Goal: Information Seeking & Learning: Learn about a topic

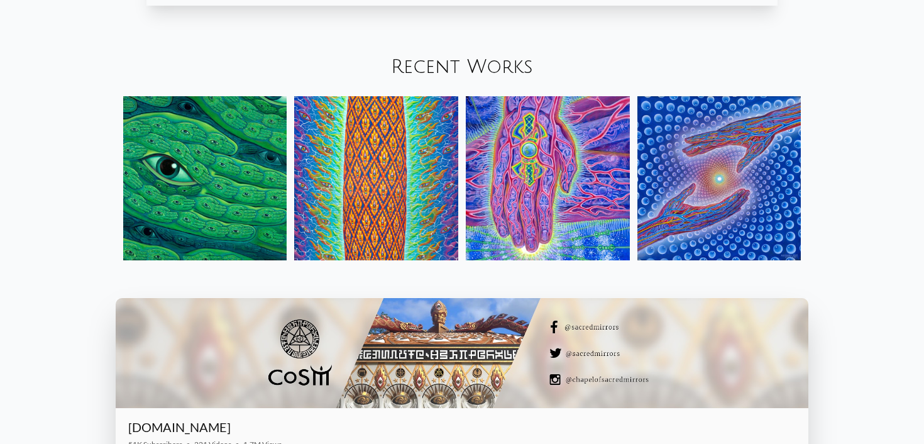
scroll to position [1478, 0]
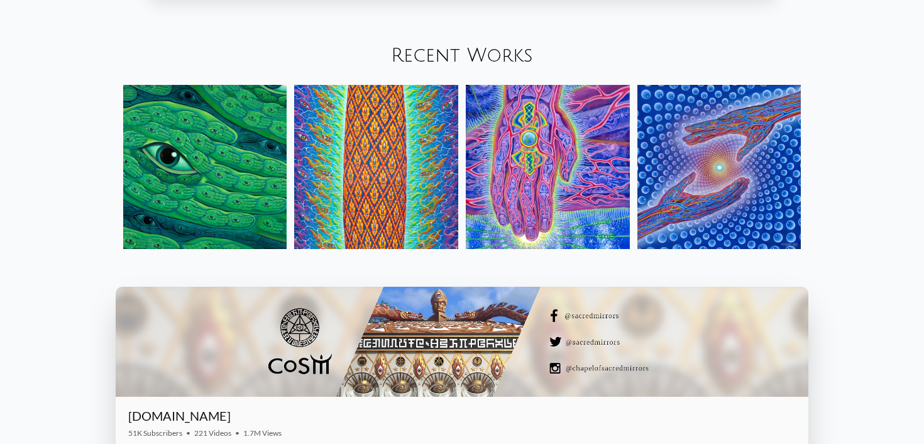
click at [197, 158] on img at bounding box center [205, 167] width 164 height 164
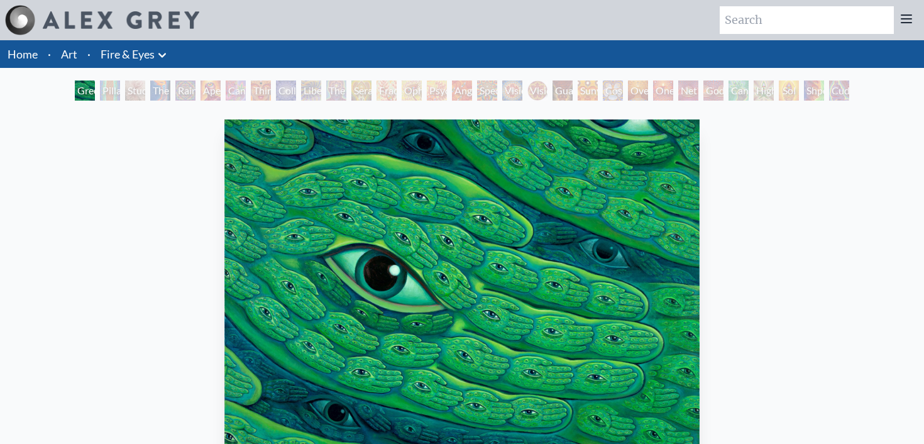
click at [95, 89] on div "Green Hand" at bounding box center [85, 90] width 20 height 20
click at [125, 88] on div "Study for the Great Turn" at bounding box center [135, 90] width 20 height 20
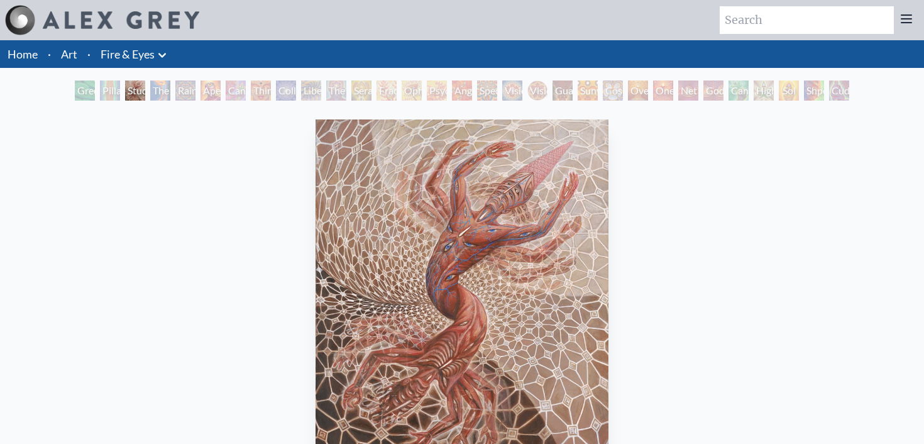
click at [158, 88] on div "The Torch" at bounding box center [160, 90] width 20 height 20
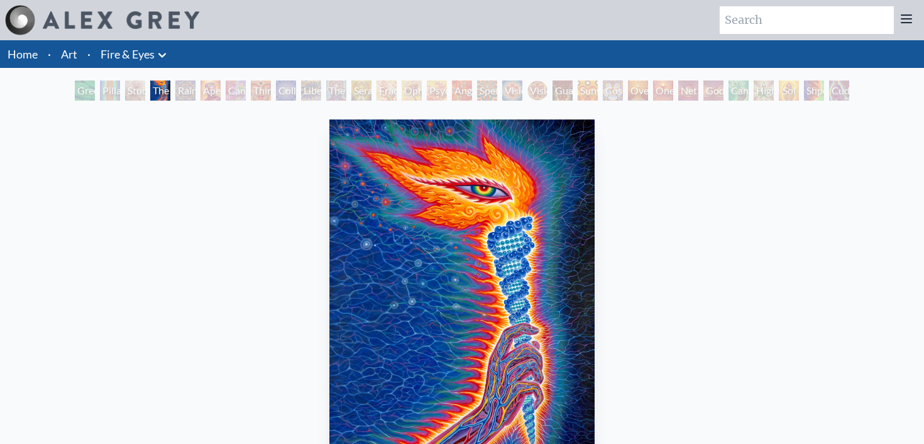
click at [226, 92] on div "Cannabis Sutra" at bounding box center [236, 90] width 20 height 20
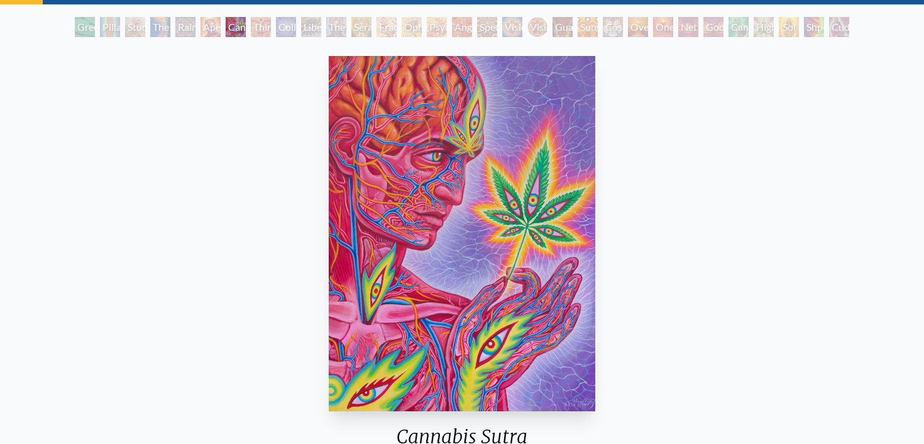
scroll to position [65, 0]
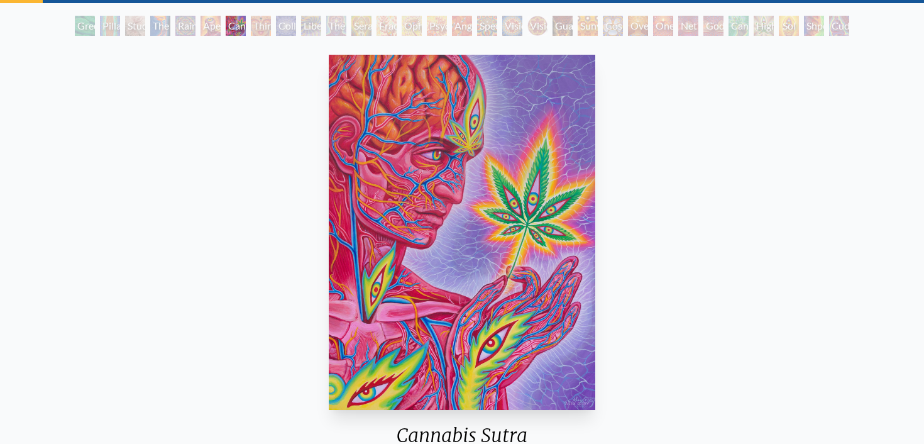
click at [276, 28] on div "Collective Vision" at bounding box center [286, 26] width 20 height 20
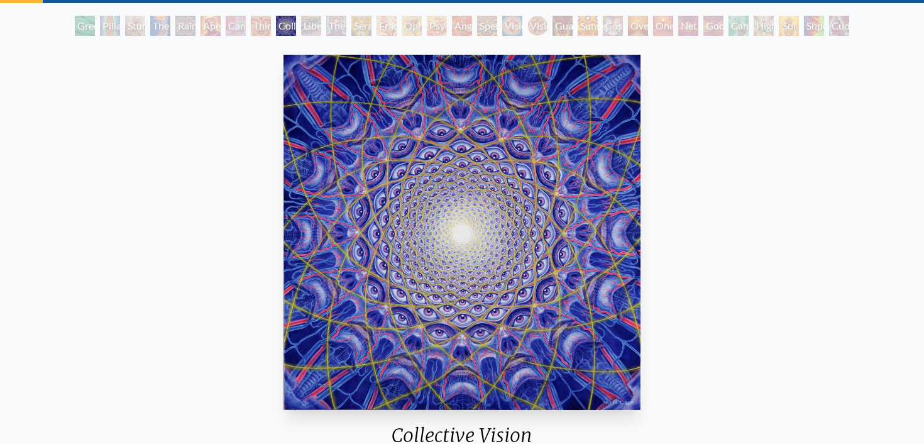
click at [335, 23] on div "The Seer" at bounding box center [336, 26] width 20 height 20
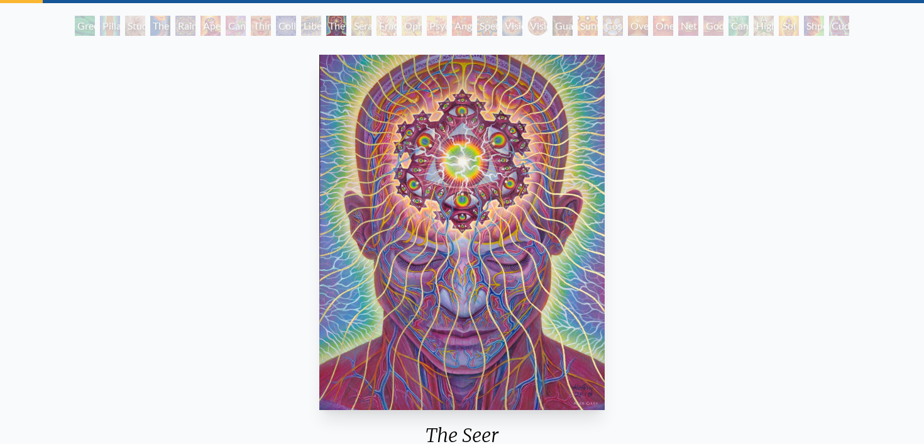
click at [372, 25] on div "Seraphic Transport Docking on the Third Eye" at bounding box center [362, 26] width 20 height 20
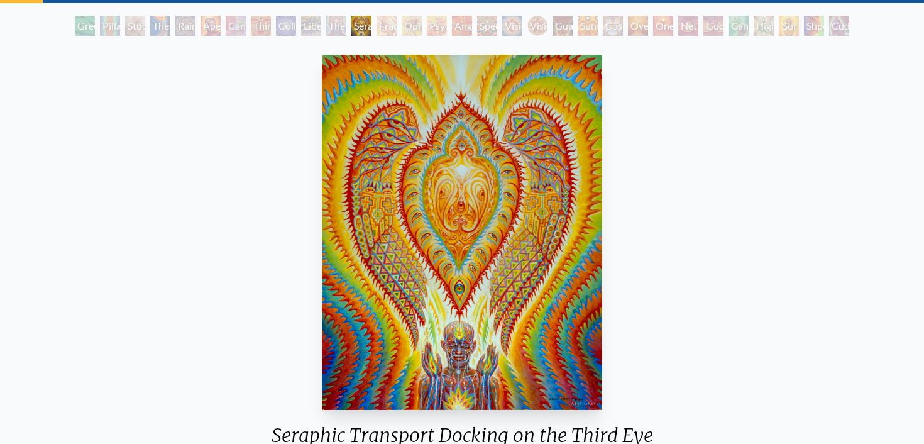
click at [495, 25] on div "Spectral Lotus" at bounding box center [487, 26] width 20 height 20
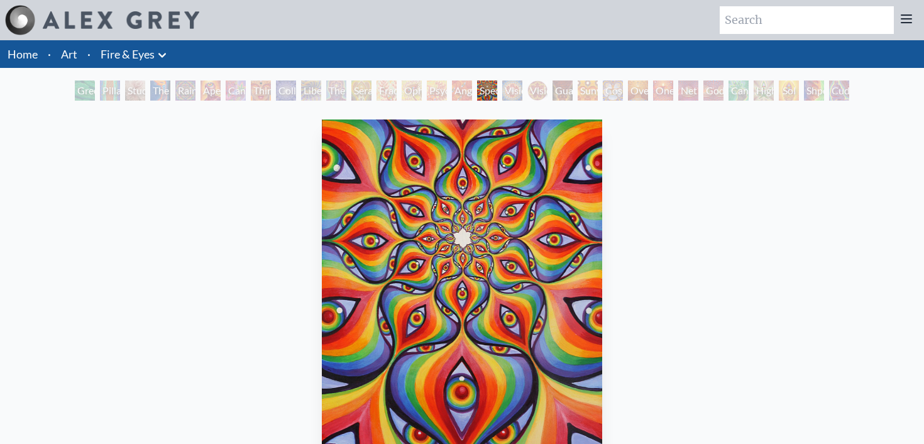
click at [513, 86] on div "Vision Crystal" at bounding box center [512, 90] width 20 height 20
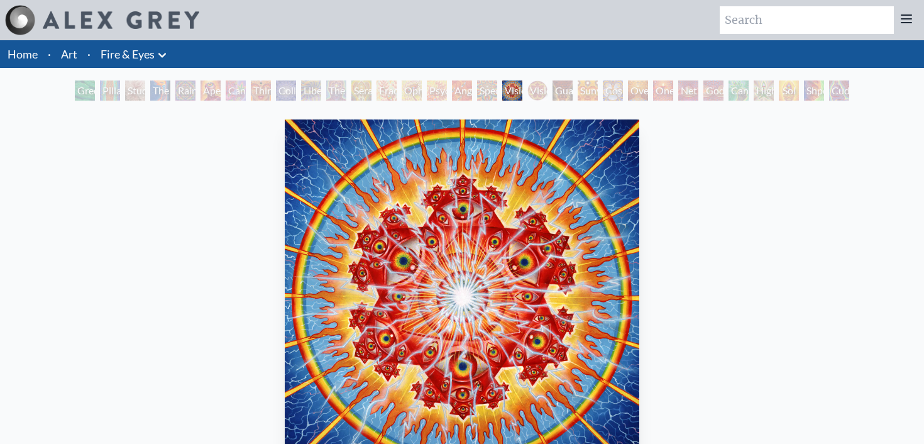
click at [556, 87] on div "Guardian of Infinite Vision" at bounding box center [563, 90] width 20 height 20
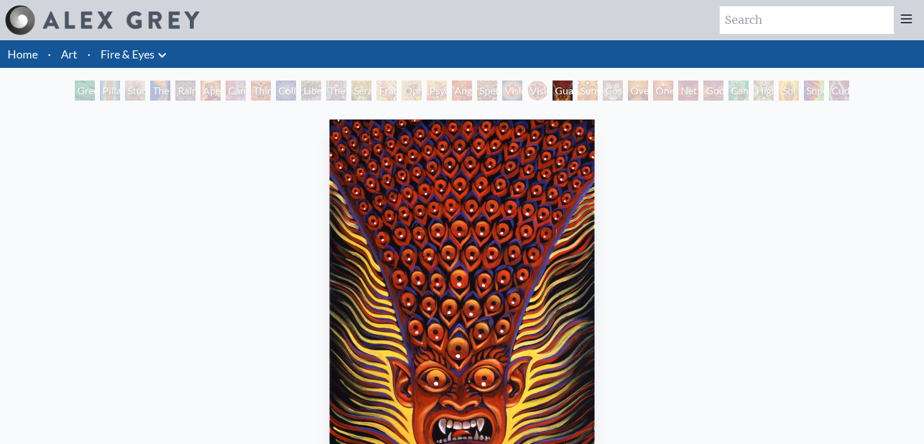
click at [573, 92] on div "Guardian of Infinite Vision" at bounding box center [563, 90] width 20 height 20
click at [631, 93] on div "Oversoul" at bounding box center [638, 90] width 20 height 20
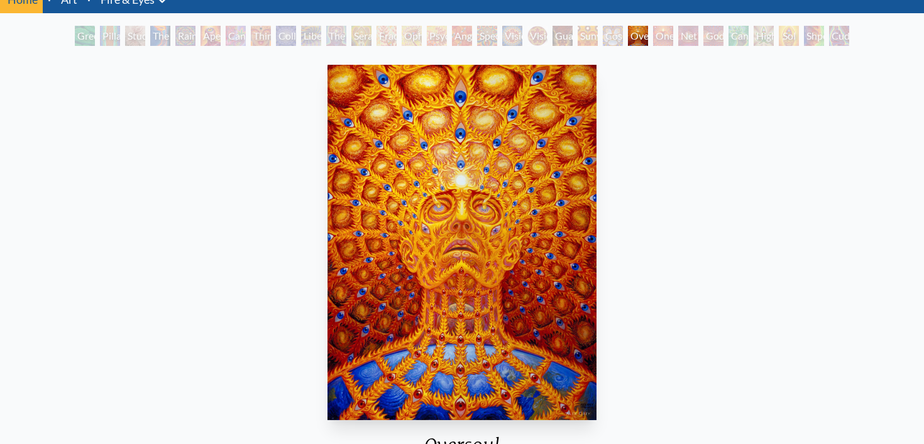
scroll to position [47, 0]
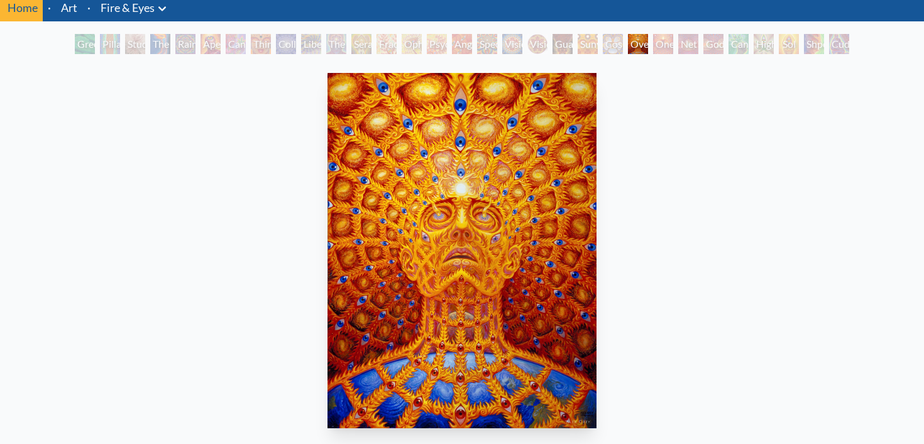
click at [660, 43] on div "One" at bounding box center [663, 44] width 20 height 20
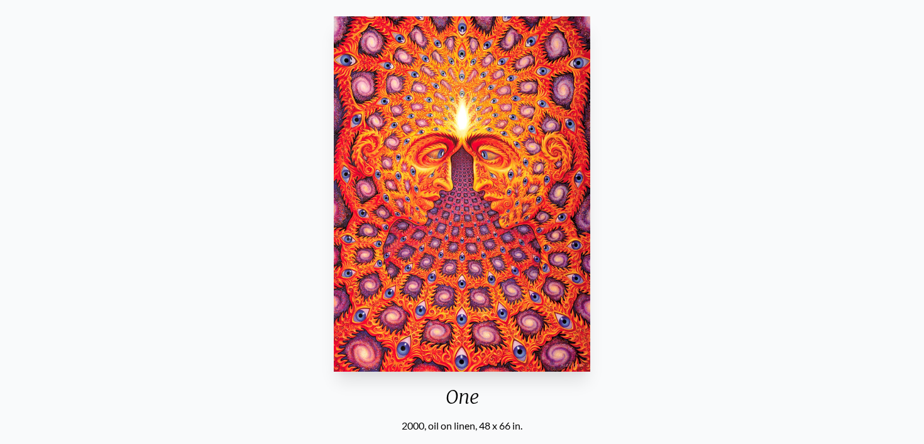
scroll to position [50, 0]
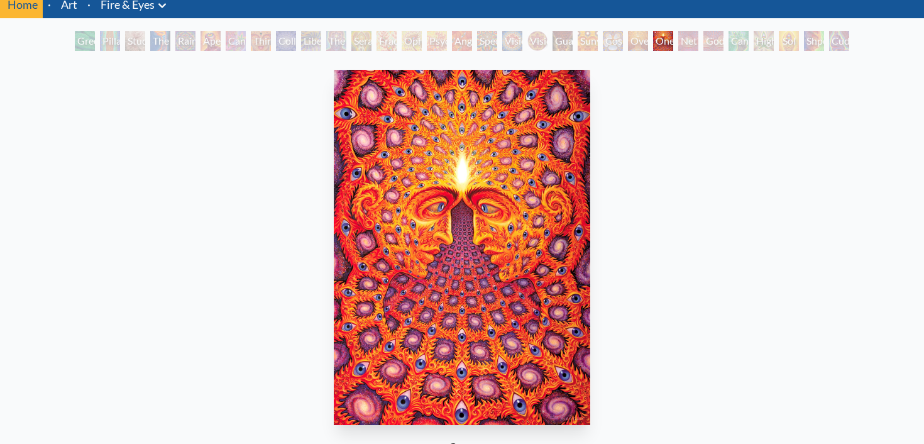
click at [679, 36] on div "Net of Being" at bounding box center [689, 41] width 20 height 20
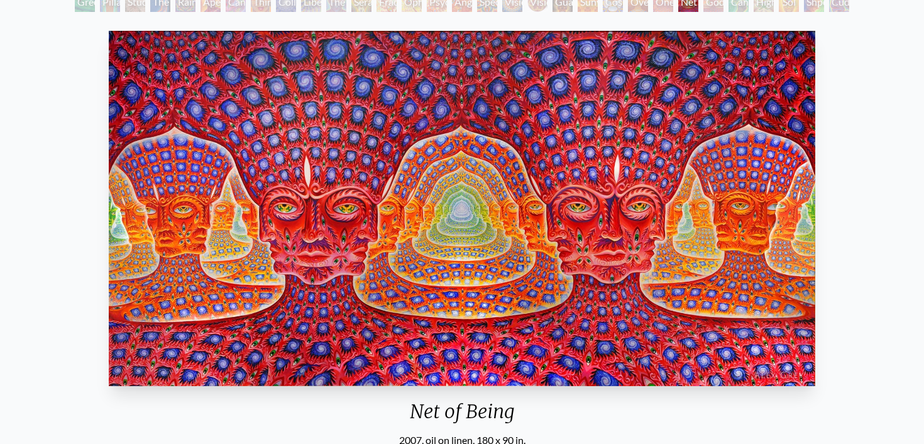
scroll to position [70, 0]
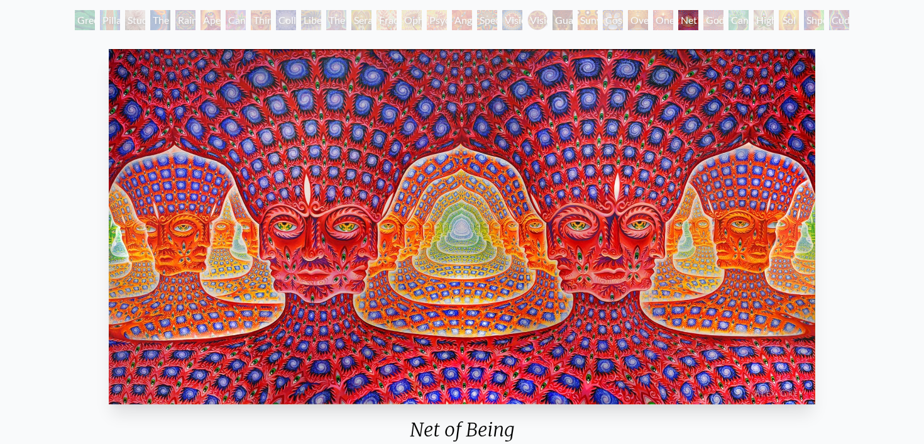
click at [704, 20] on div "Godself" at bounding box center [714, 20] width 20 height 20
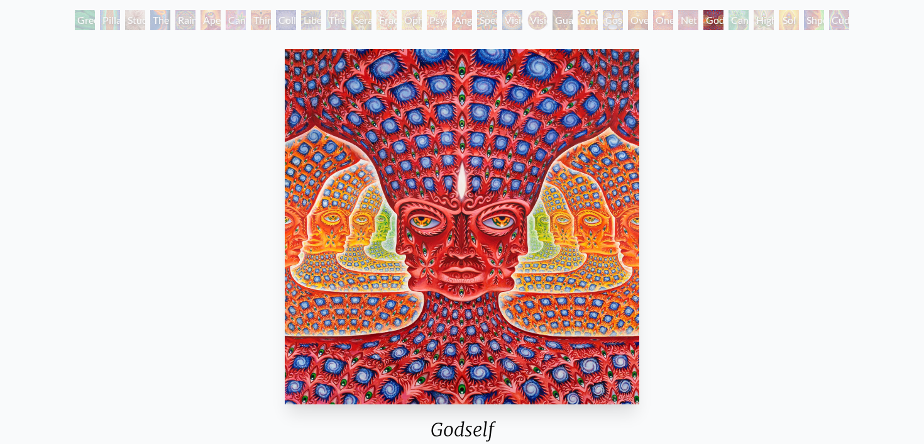
click at [679, 23] on div "Net of Being" at bounding box center [689, 20] width 20 height 20
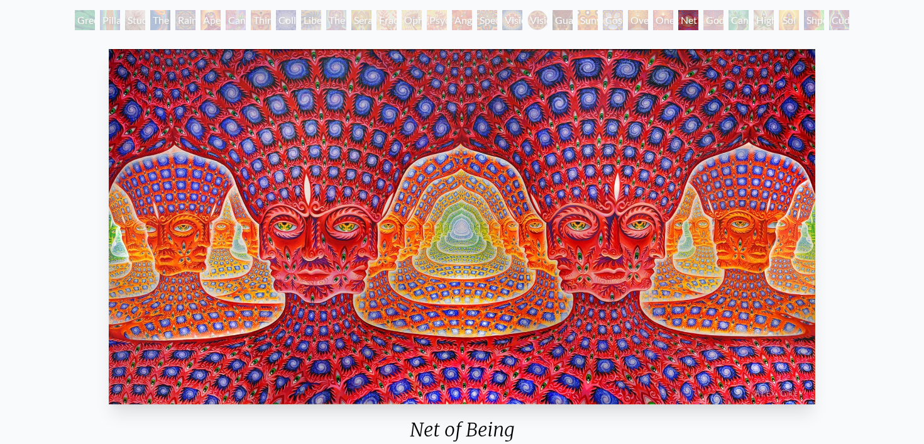
click at [730, 18] on div "Cannafist" at bounding box center [739, 20] width 20 height 20
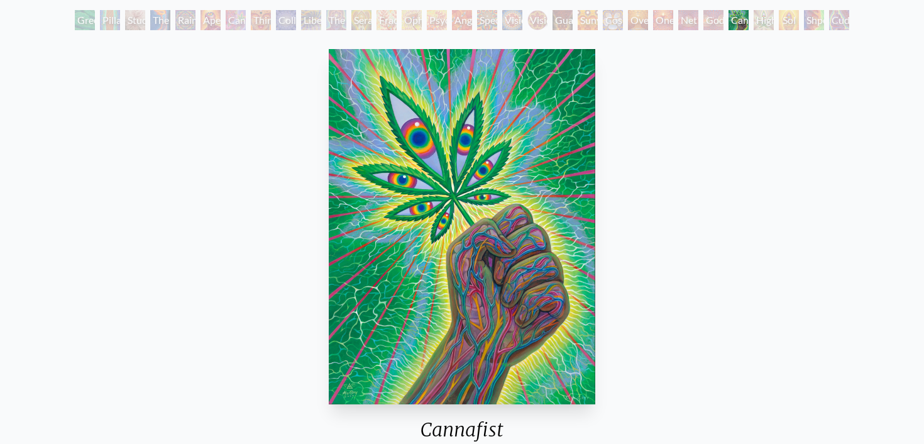
click at [774, 18] on div "Higher Vision" at bounding box center [764, 20] width 20 height 20
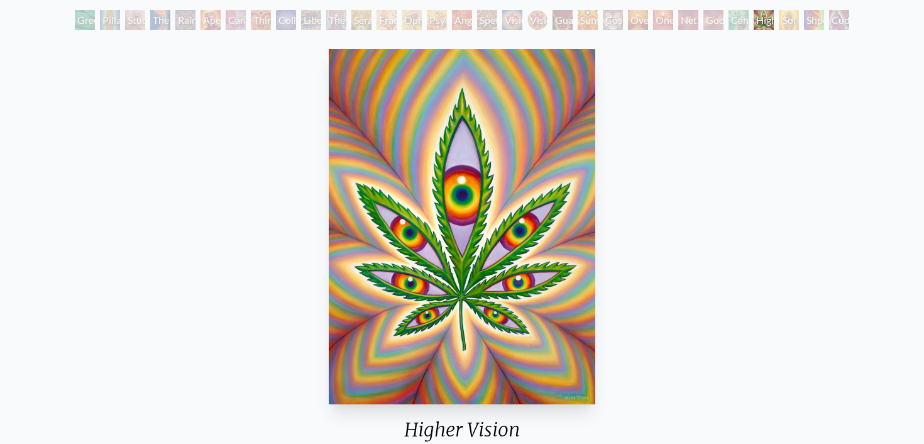
click at [779, 19] on div "Sol Invictus" at bounding box center [789, 20] width 20 height 20
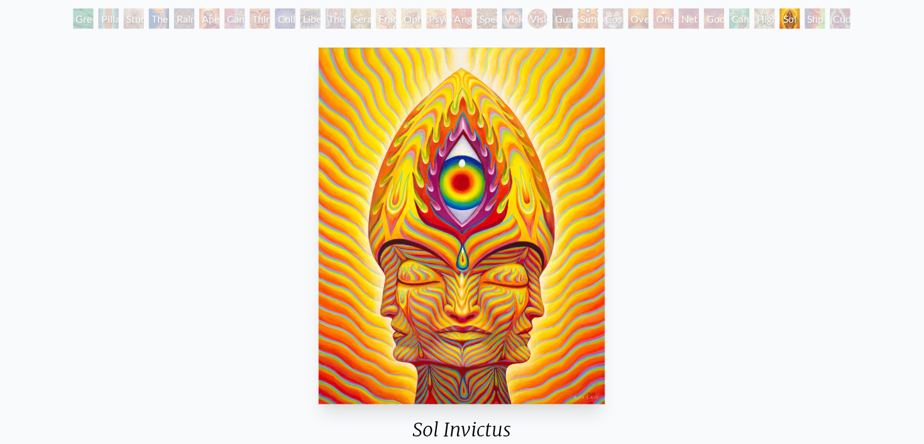
scroll to position [70, 0]
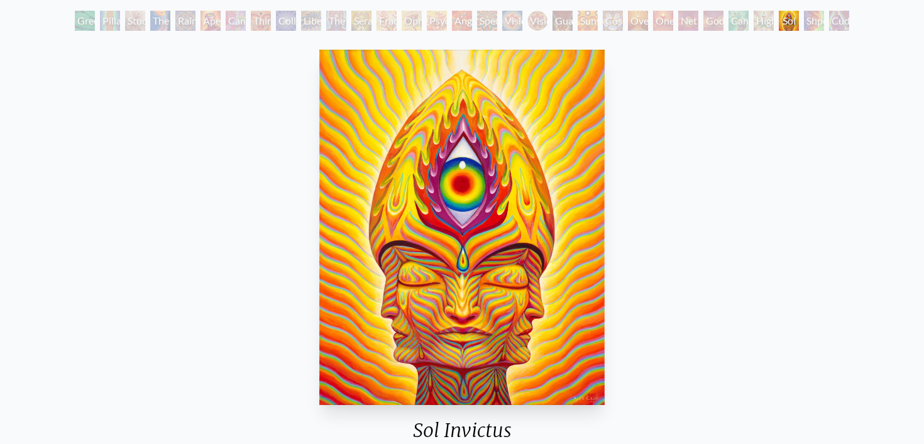
click at [806, 19] on div "Shpongled" at bounding box center [814, 21] width 20 height 20
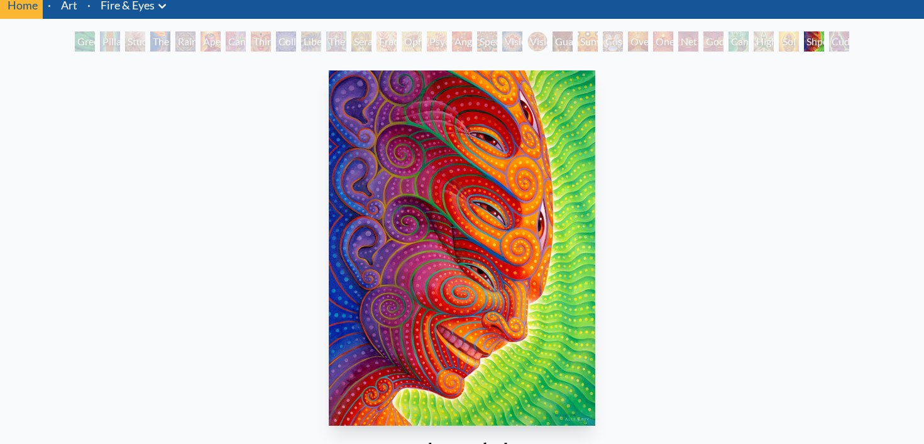
scroll to position [47, 0]
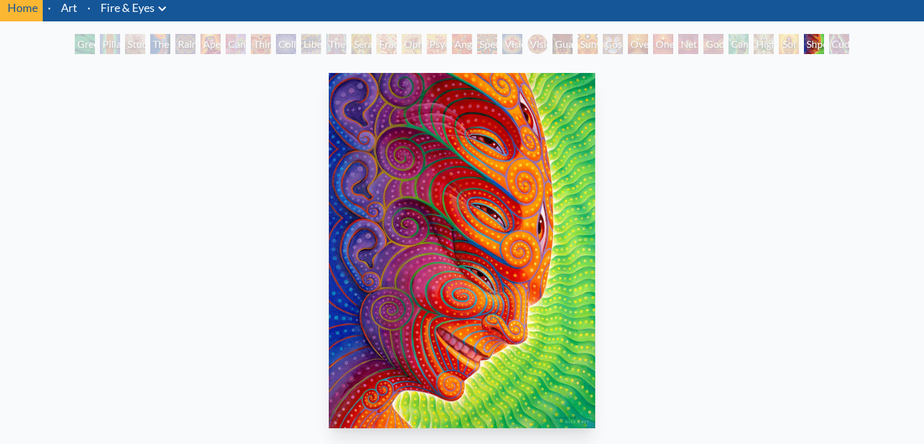
click at [830, 43] on div "Cuddle" at bounding box center [839, 44] width 20 height 20
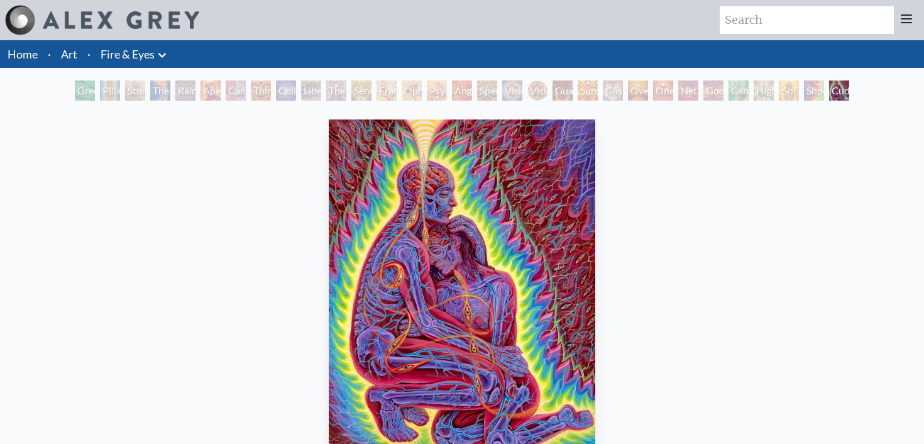
click at [699, 93] on div "Net of Being" at bounding box center [689, 90] width 20 height 20
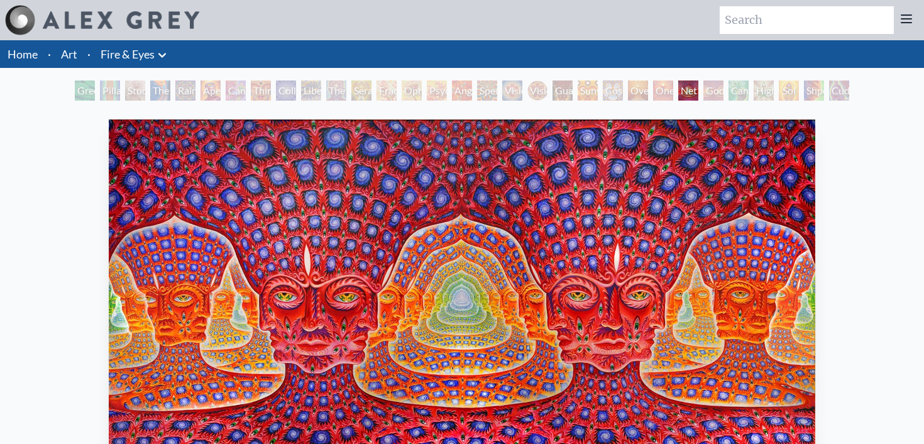
click at [727, 92] on div "Green Hand Pillar of Awareness Study for the Great Turn The Torch Rainbow Eye R…" at bounding box center [462, 92] width 780 height 24
click at [749, 91] on div "Cannafist" at bounding box center [739, 90] width 20 height 20
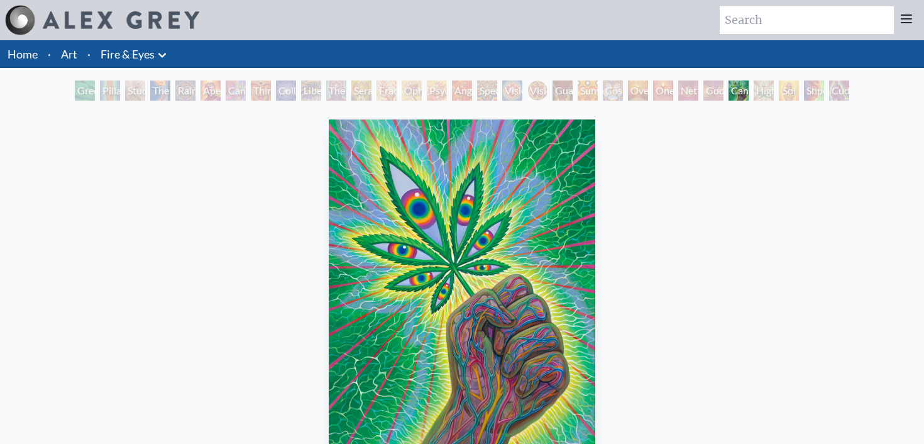
click at [774, 91] on div "Higher Vision" at bounding box center [764, 90] width 20 height 20
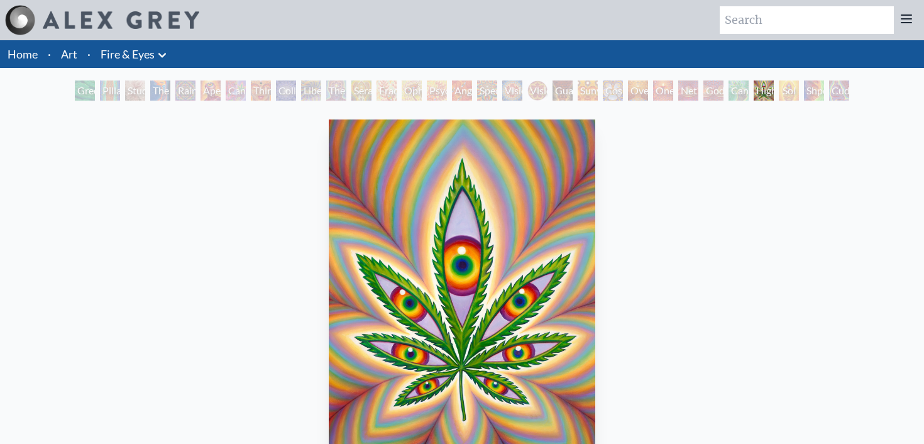
click at [810, 91] on div "Shpongled" at bounding box center [814, 90] width 20 height 20
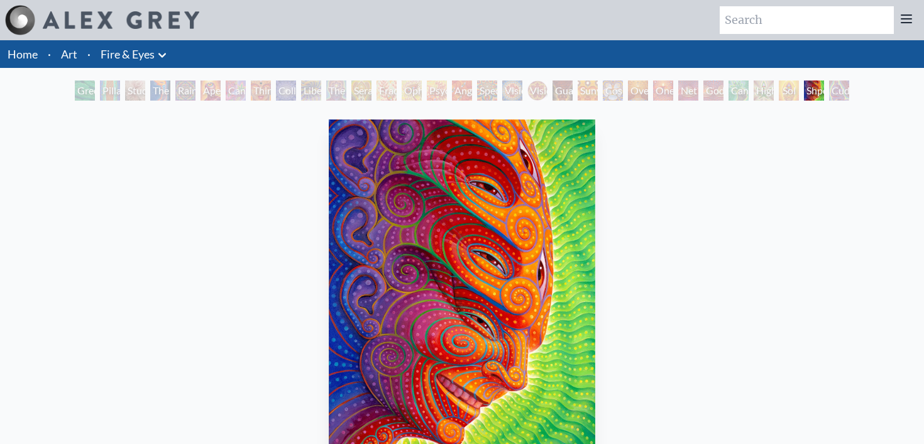
click at [850, 91] on div "Cuddle" at bounding box center [839, 90] width 20 height 20
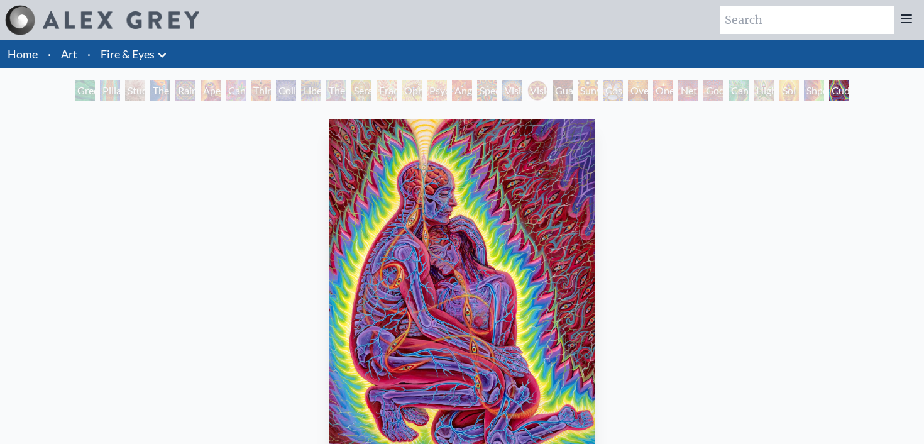
click at [301, 93] on div "Liberation Through Seeing" at bounding box center [311, 90] width 20 height 20
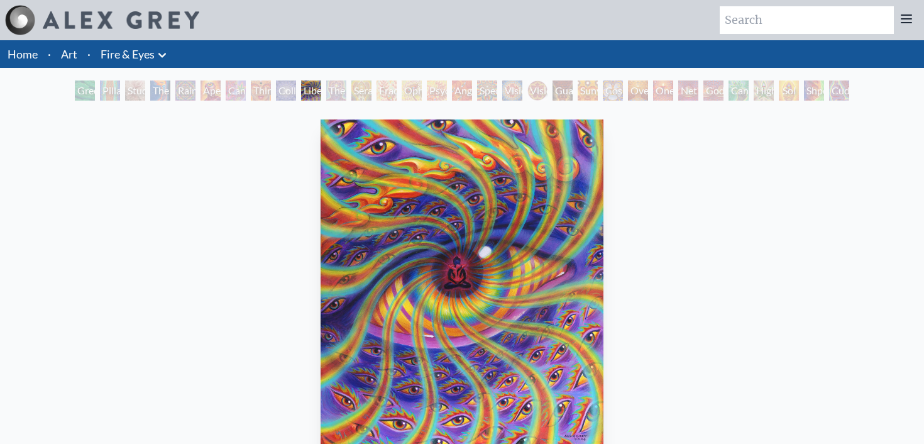
click at [604, 90] on div "Cosmic Elf" at bounding box center [613, 90] width 20 height 20
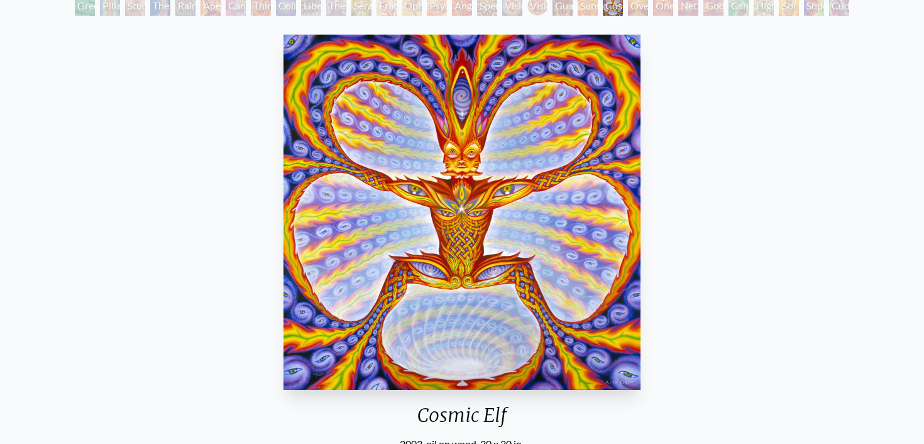
scroll to position [78, 0]
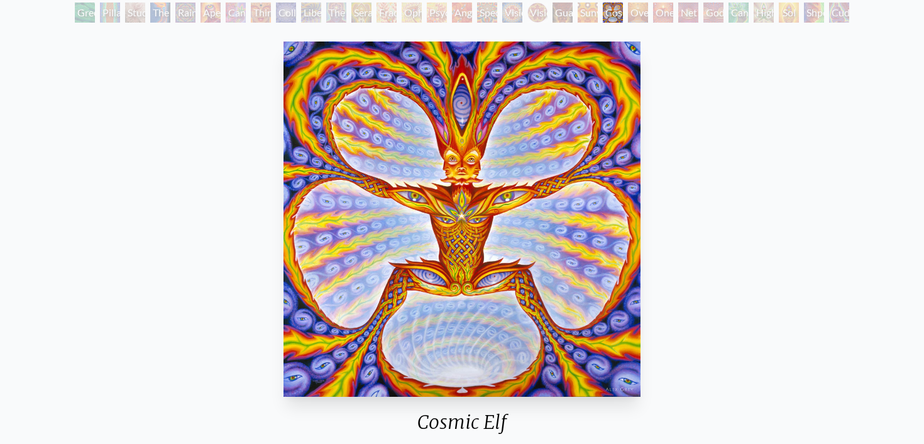
click at [623, 12] on div "Cosmic Elf" at bounding box center [613, 13] width 20 height 20
click at [646, 13] on div "Oversoul" at bounding box center [638, 13] width 20 height 20
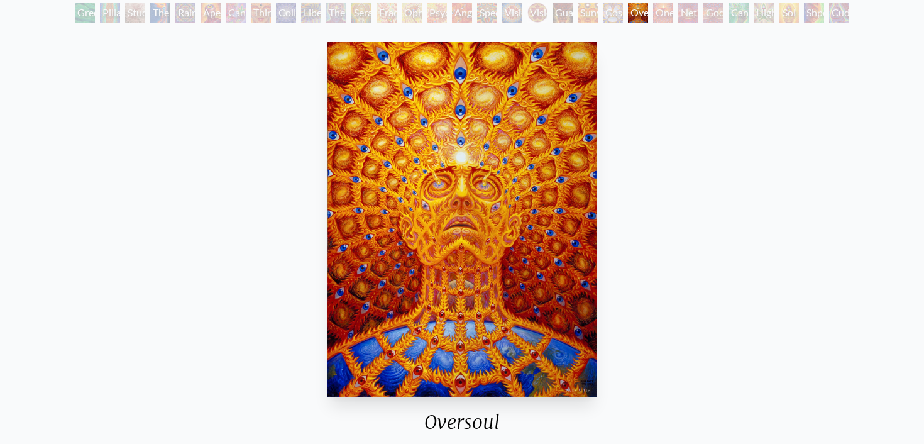
click at [672, 13] on div "One" at bounding box center [663, 13] width 20 height 20
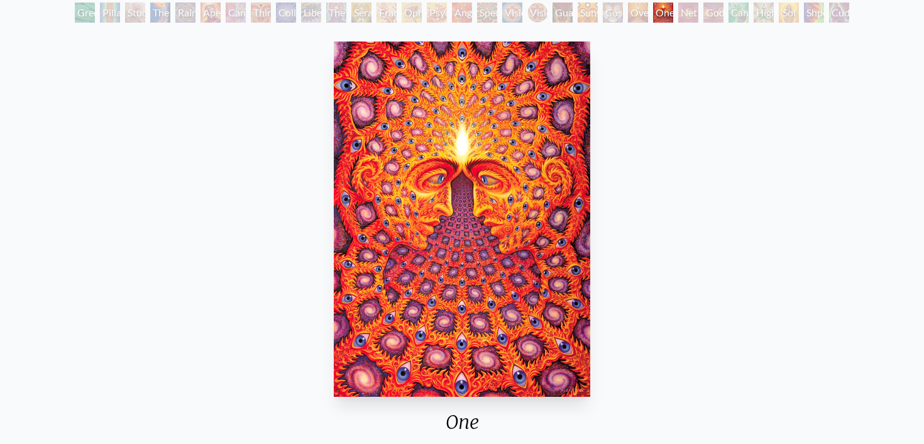
click at [687, 13] on div "Net of Being" at bounding box center [689, 13] width 20 height 20
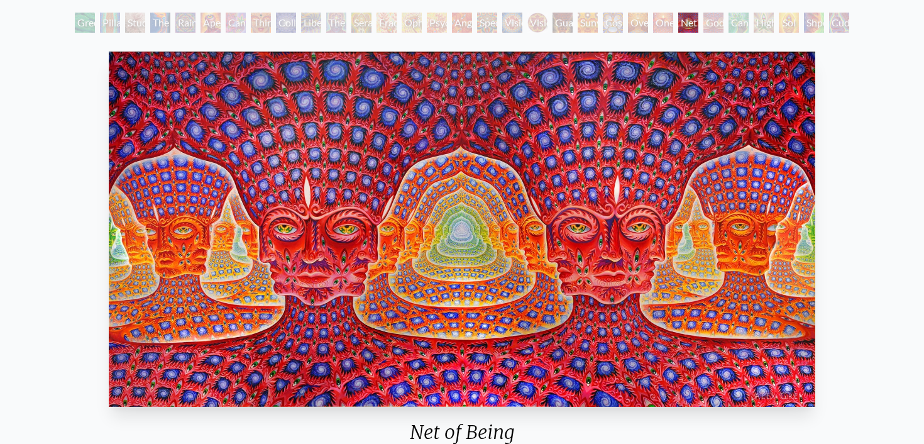
scroll to position [67, 0]
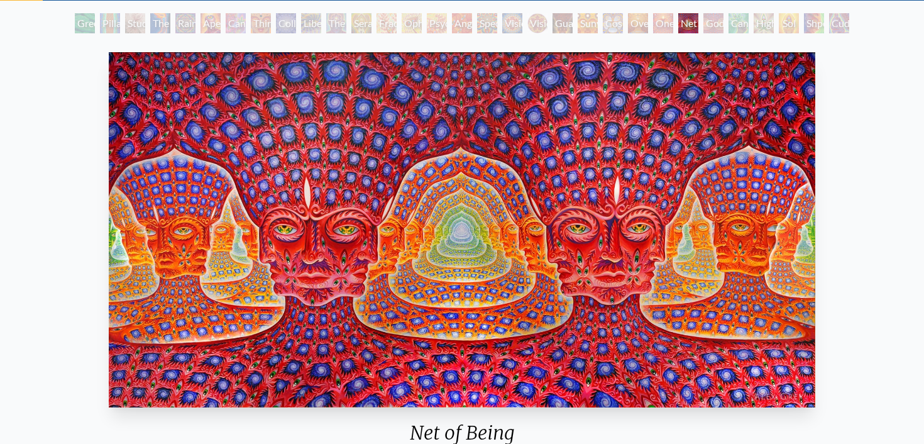
click at [718, 31] on div "Godself" at bounding box center [714, 23] width 20 height 20
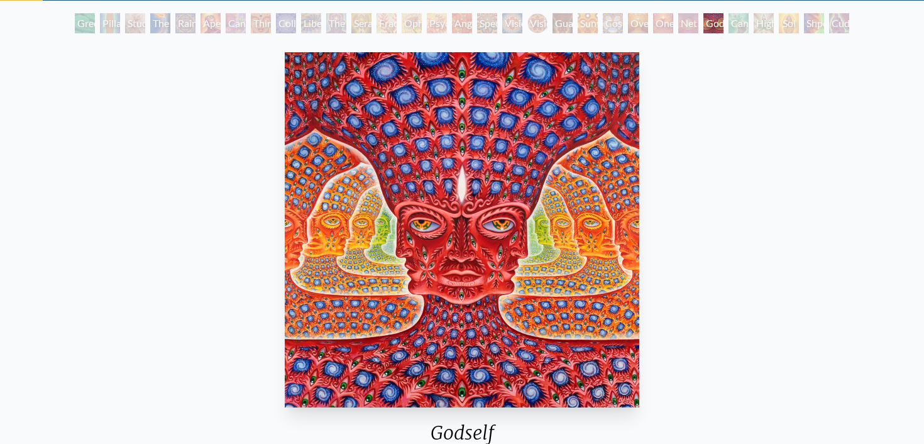
click at [740, 31] on div "Cannafist" at bounding box center [739, 23] width 20 height 20
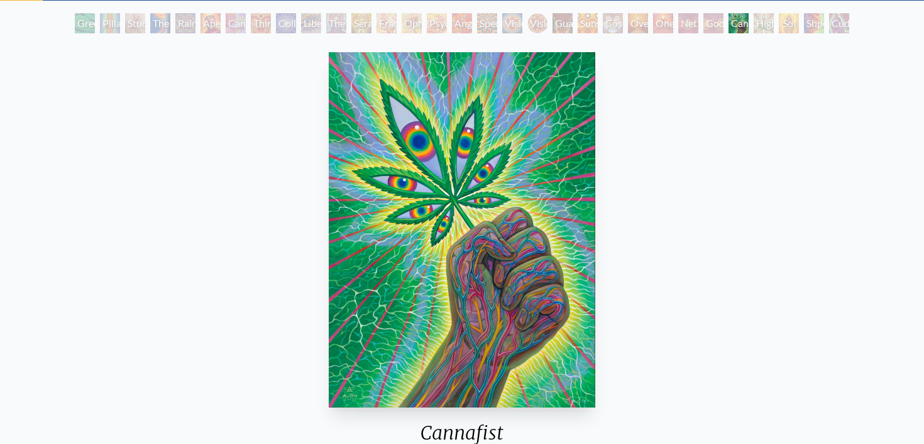
click at [850, 26] on div "Cuddle" at bounding box center [839, 23] width 20 height 20
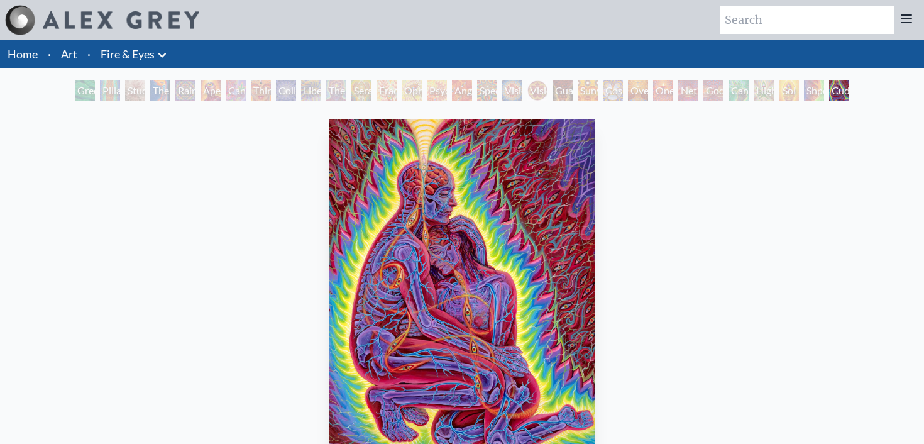
click at [131, 32] on div at bounding box center [102, 20] width 194 height 30
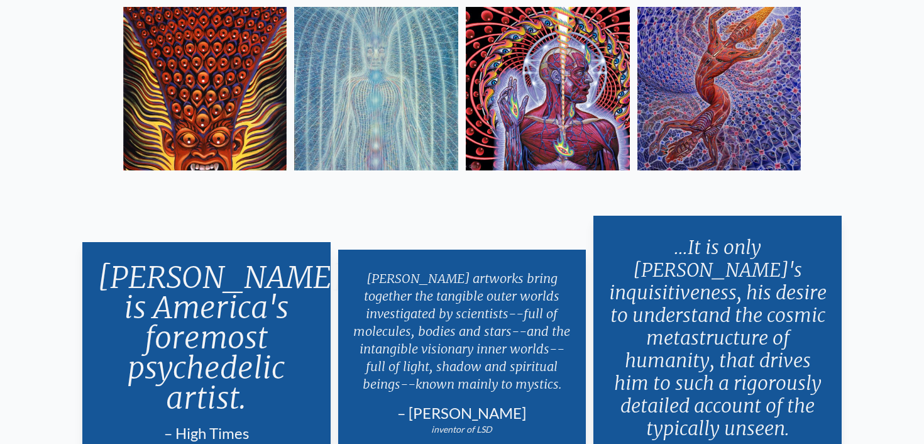
scroll to position [2182, 0]
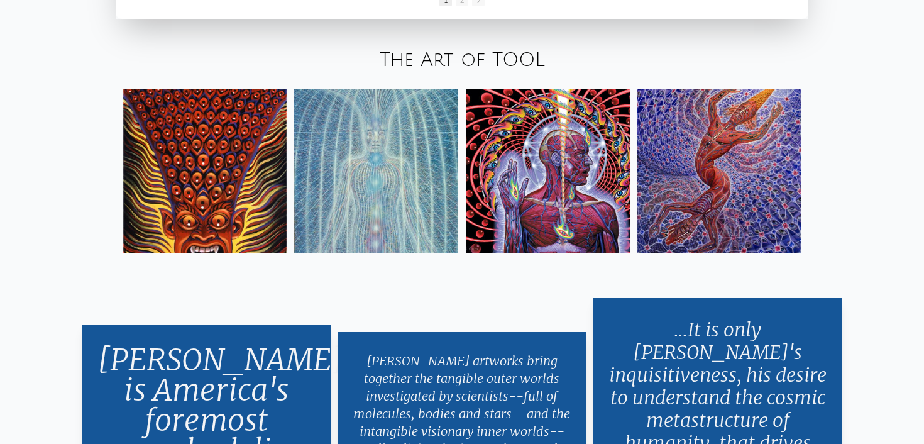
click at [573, 211] on img at bounding box center [548, 171] width 164 height 164
click at [242, 184] on img at bounding box center [205, 171] width 164 height 164
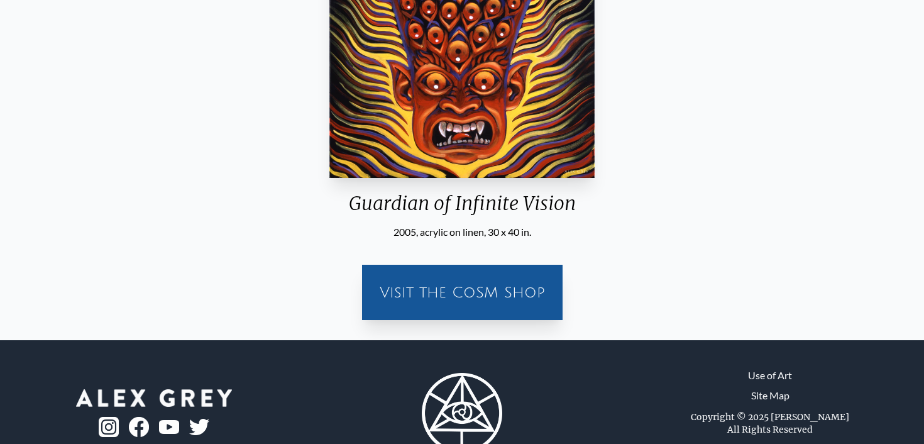
scroll to position [301, 0]
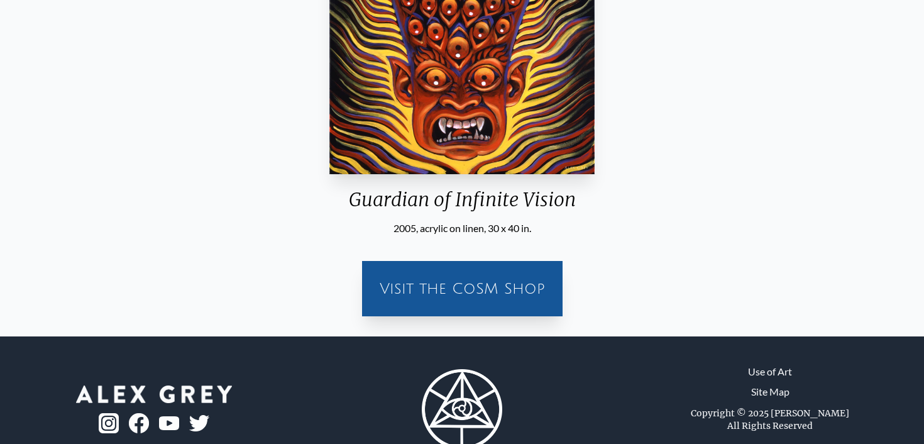
click at [426, 296] on div "Visit the CoSM Shop" at bounding box center [463, 289] width 186 height 40
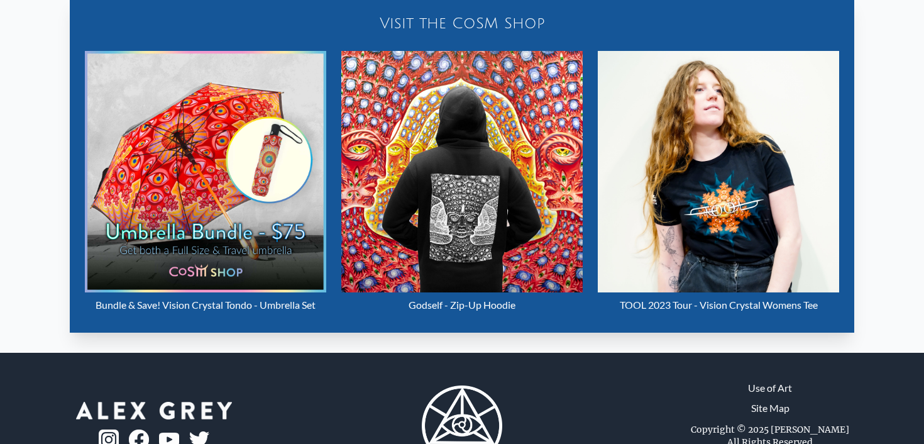
scroll to position [569, 0]
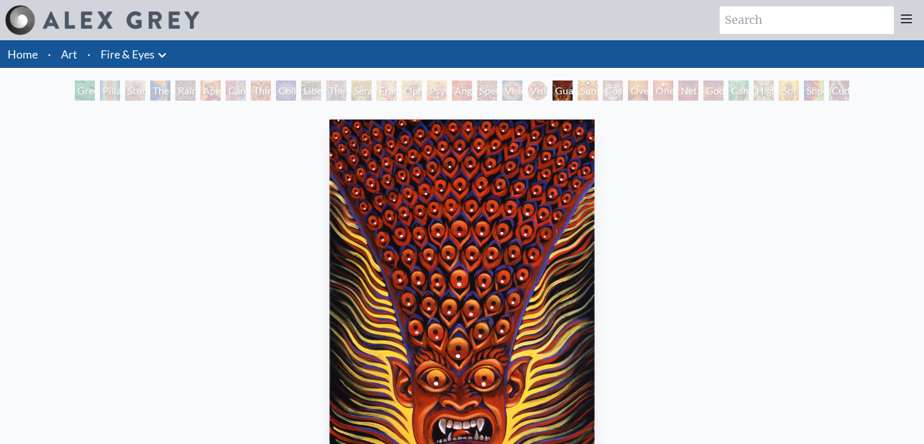
click at [130, 94] on div "Study for the Great Turn" at bounding box center [135, 90] width 20 height 20
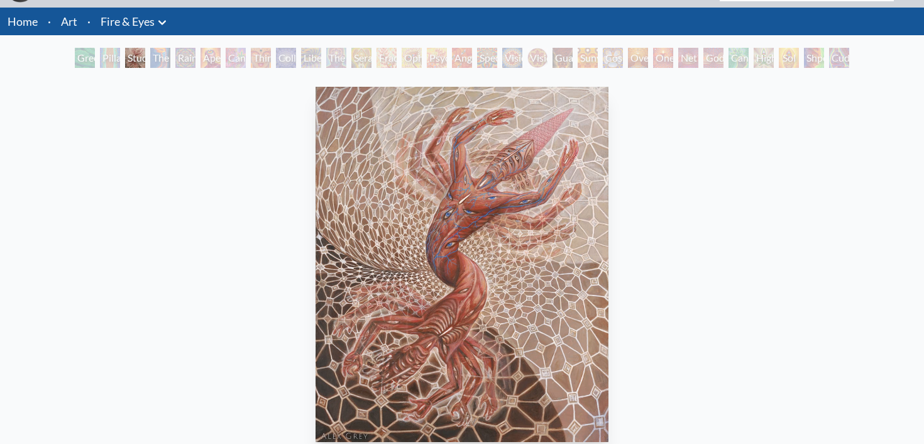
scroll to position [32, 0]
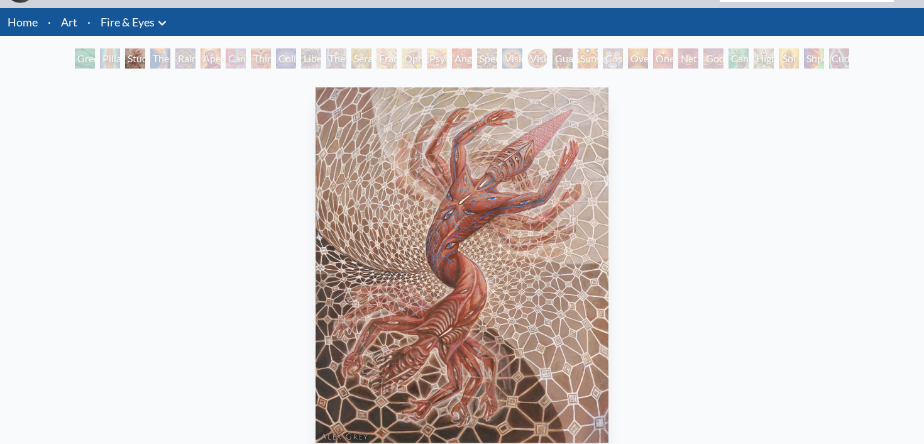
click at [175, 52] on div "Rainbow Eye Ripple" at bounding box center [185, 58] width 20 height 20
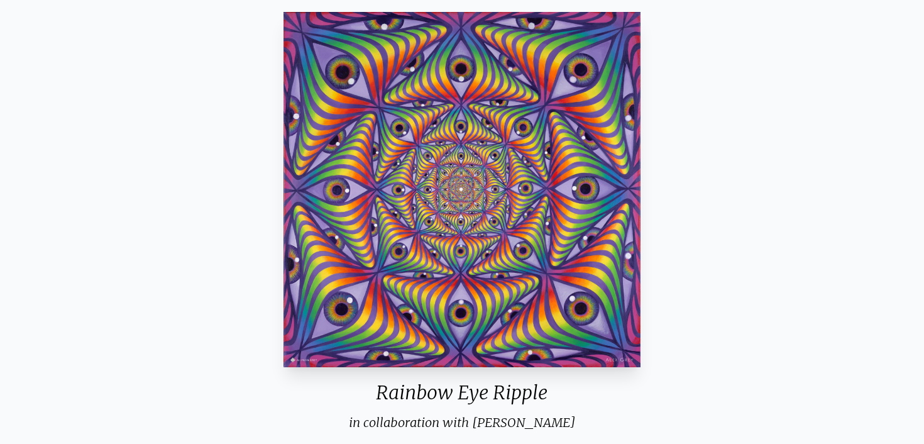
scroll to position [86, 0]
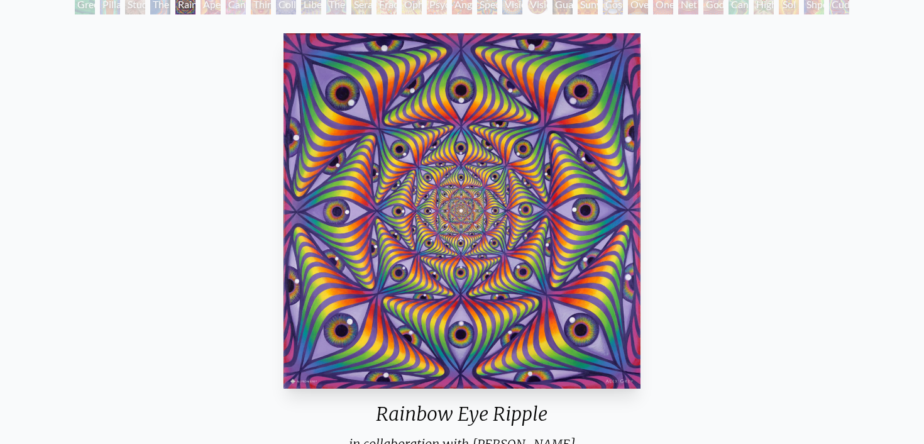
click at [207, 13] on div "Aperture" at bounding box center [211, 4] width 20 height 20
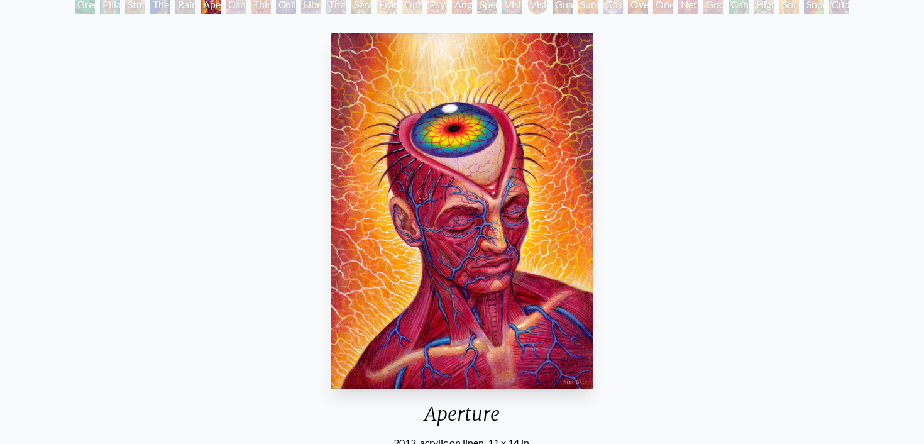
scroll to position [62, 0]
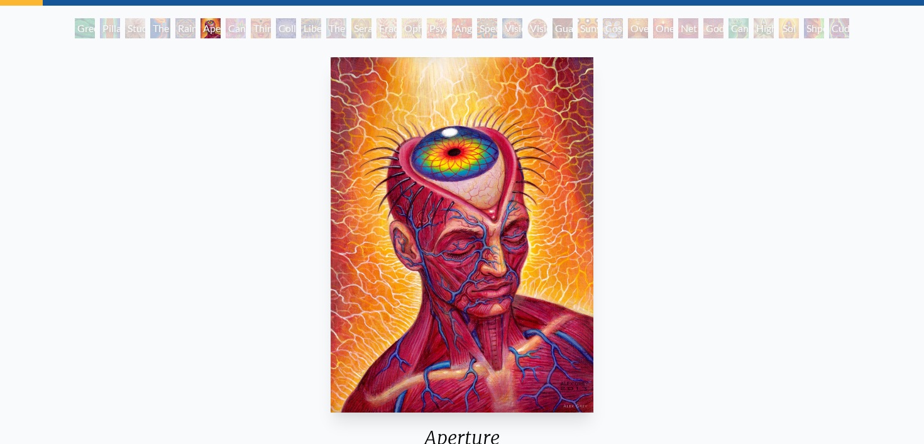
click at [251, 26] on div "Third Eye Tears of Joy" at bounding box center [261, 28] width 20 height 20
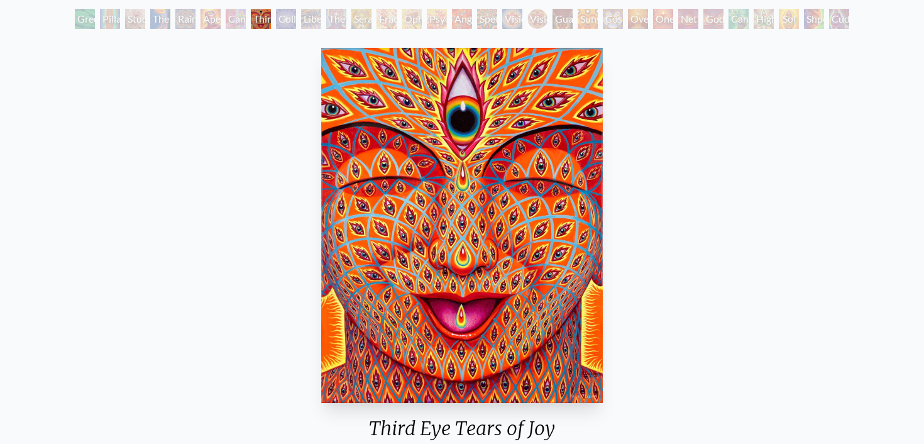
scroll to position [47, 0]
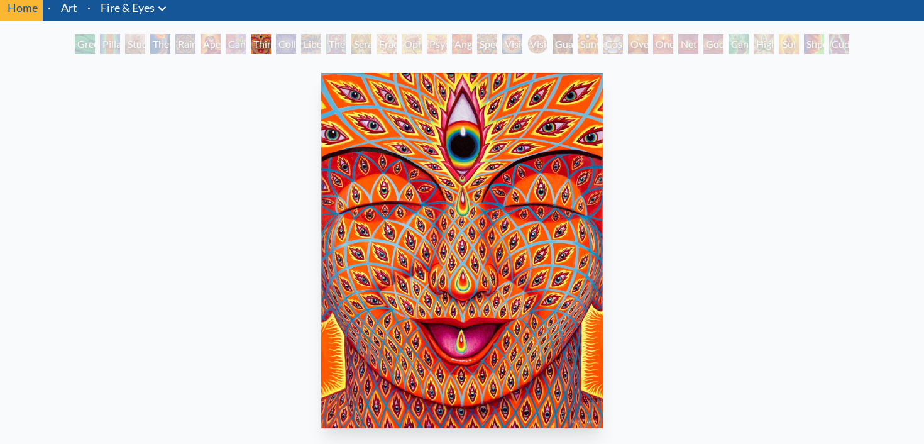
click at [278, 48] on div "Collective Vision" at bounding box center [286, 44] width 20 height 20
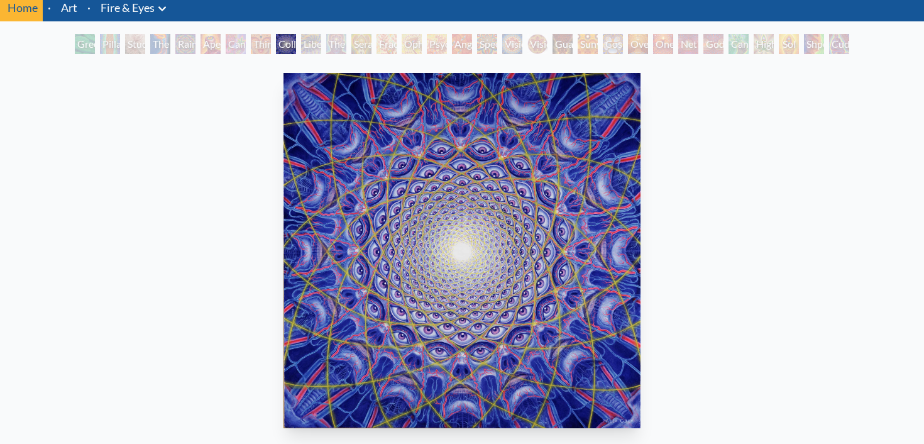
click at [331, 43] on div "The Seer" at bounding box center [336, 44] width 20 height 20
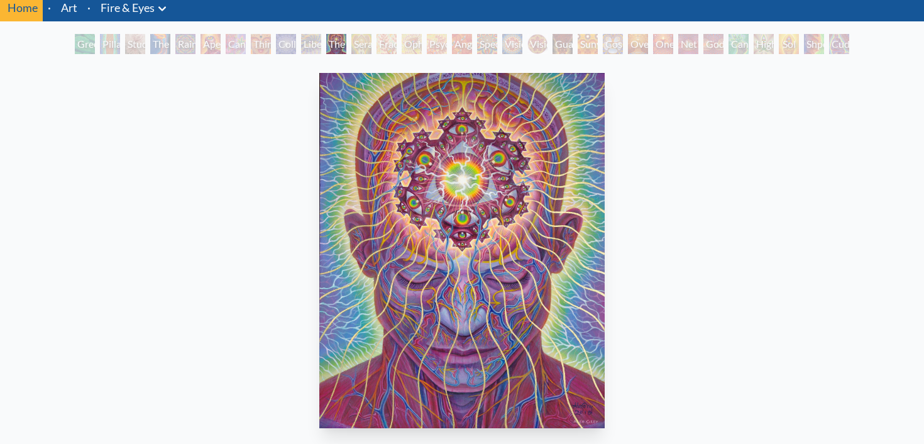
click at [302, 48] on div "Liberation Through Seeing" at bounding box center [311, 44] width 20 height 20
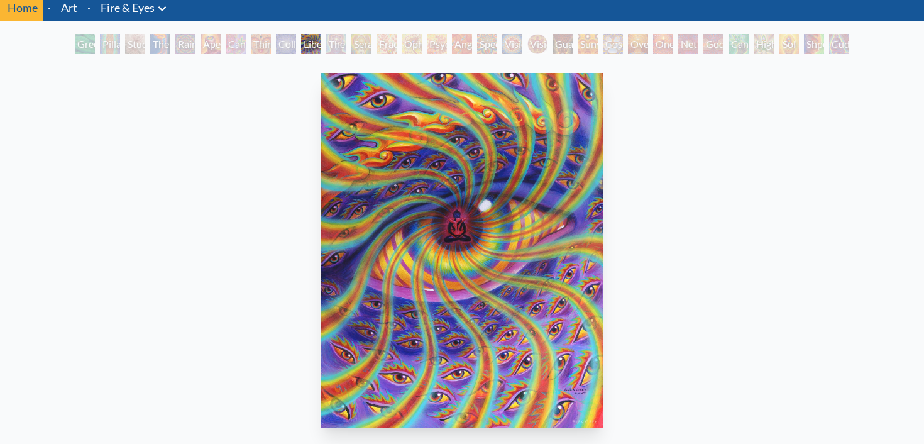
click at [397, 37] on div "Fractal Eyes" at bounding box center [387, 44] width 20 height 20
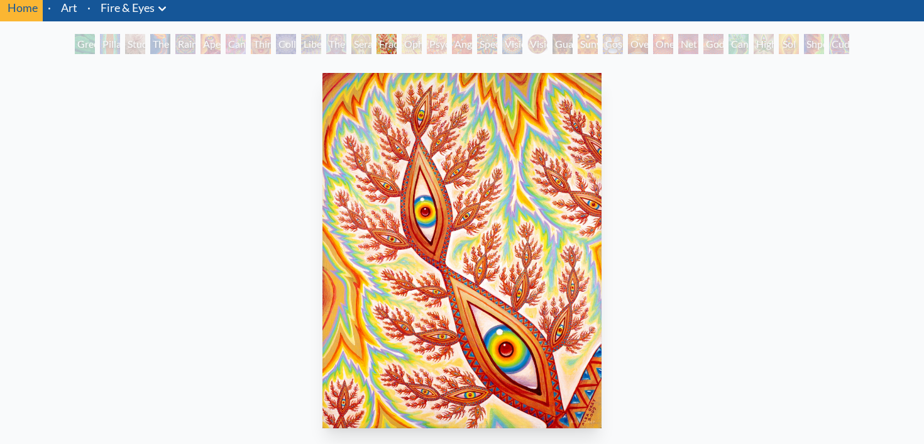
click at [428, 42] on div "Psychomicrograph of a Fractal Paisley Cherub Feather Tip" at bounding box center [437, 44] width 20 height 20
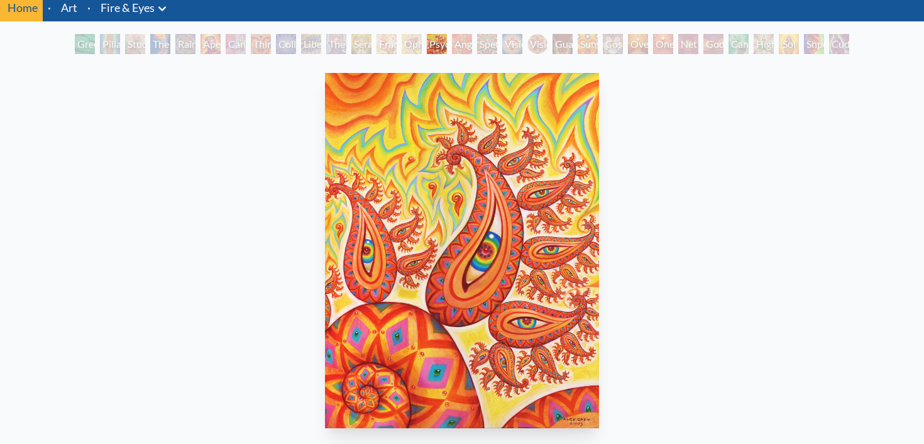
click at [636, 50] on div "Oversoul" at bounding box center [638, 44] width 20 height 20
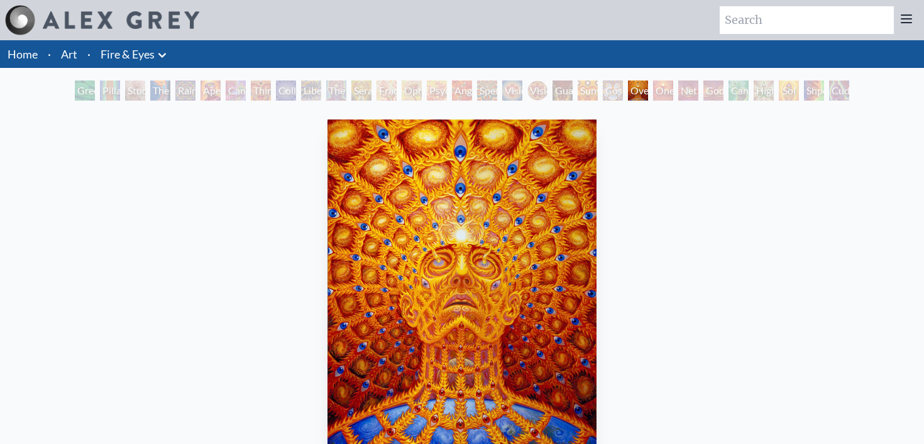
click at [679, 88] on div "Net of Being" at bounding box center [689, 90] width 20 height 20
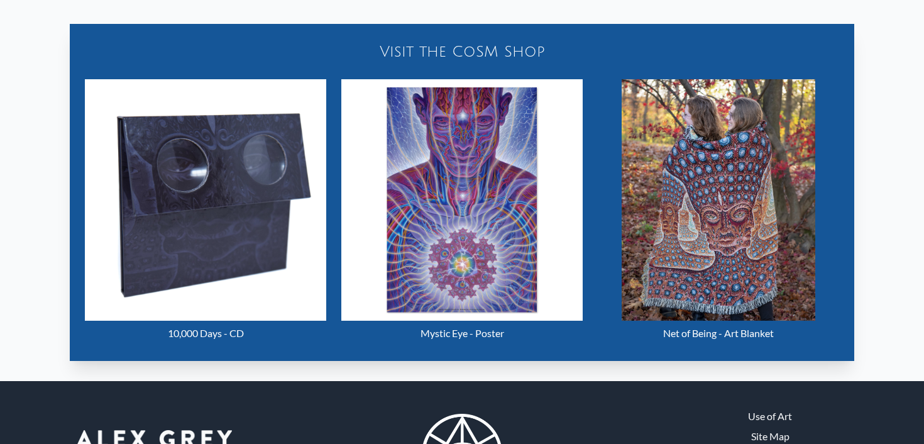
scroll to position [540, 0]
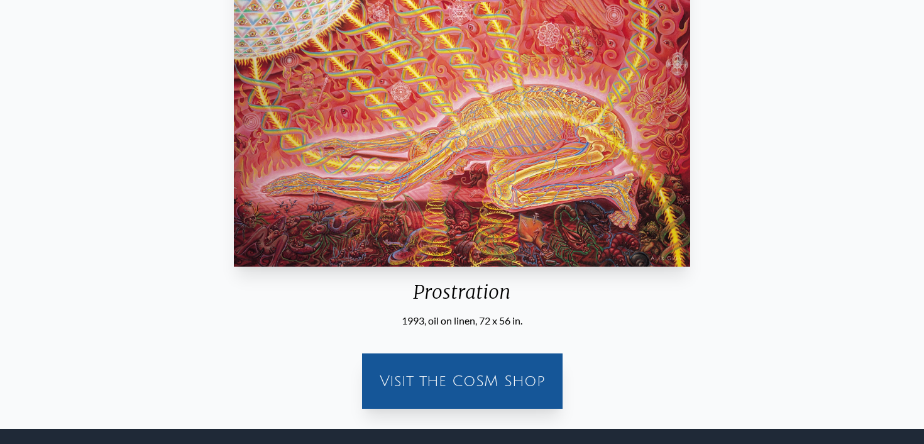
scroll to position [411, 0]
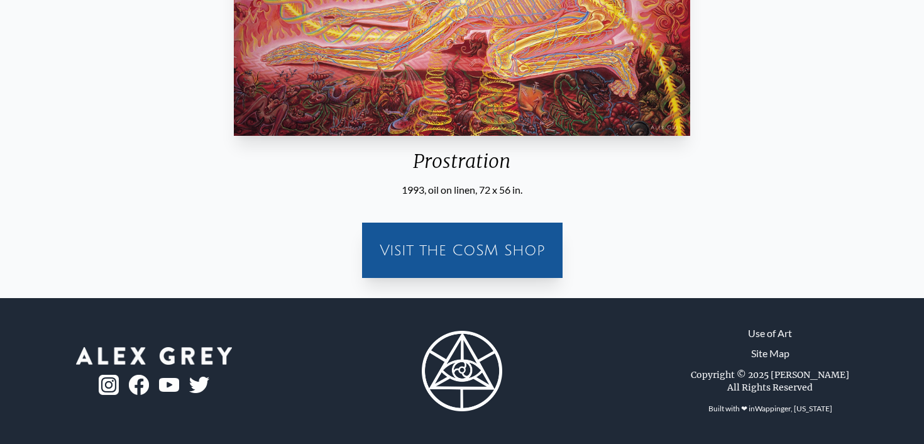
click at [493, 177] on div "Prostration" at bounding box center [462, 166] width 467 height 33
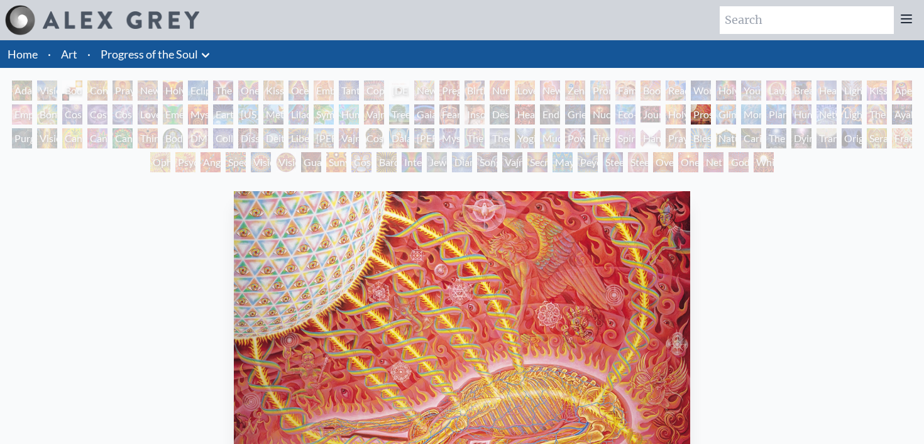
click at [202, 55] on icon at bounding box center [205, 55] width 15 height 15
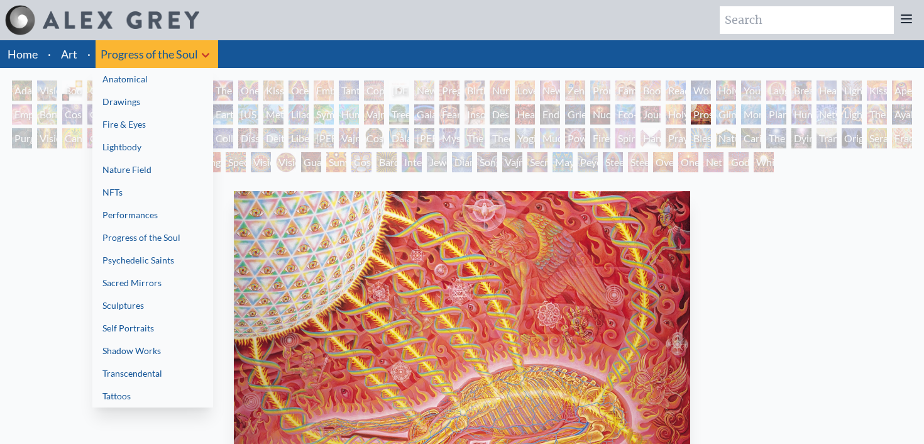
click at [147, 82] on link "Anatomical" at bounding box center [152, 79] width 121 height 23
click at [140, 119] on link "Fire & Eyes" at bounding box center [152, 124] width 121 height 23
click at [126, 145] on link "Lightbody" at bounding box center [152, 147] width 121 height 23
click at [133, 189] on link "NFTs" at bounding box center [152, 192] width 121 height 23
click at [134, 261] on link "Psychedelic Saints" at bounding box center [152, 260] width 121 height 23
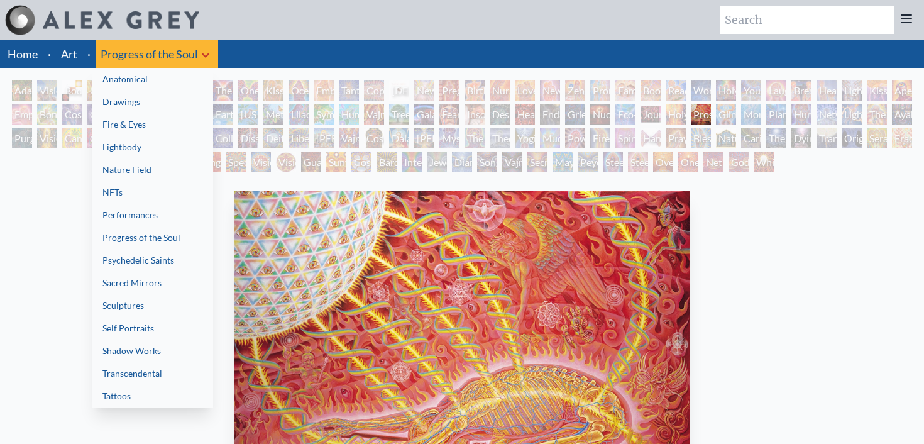
click at [152, 280] on link "Sacred Mirrors" at bounding box center [152, 283] width 121 height 23
click at [142, 333] on link "Self Portraits" at bounding box center [152, 328] width 121 height 23
click at [145, 375] on link "Transcendental" at bounding box center [152, 373] width 121 height 23
click at [143, 167] on link "Nature Field" at bounding box center [152, 169] width 121 height 23
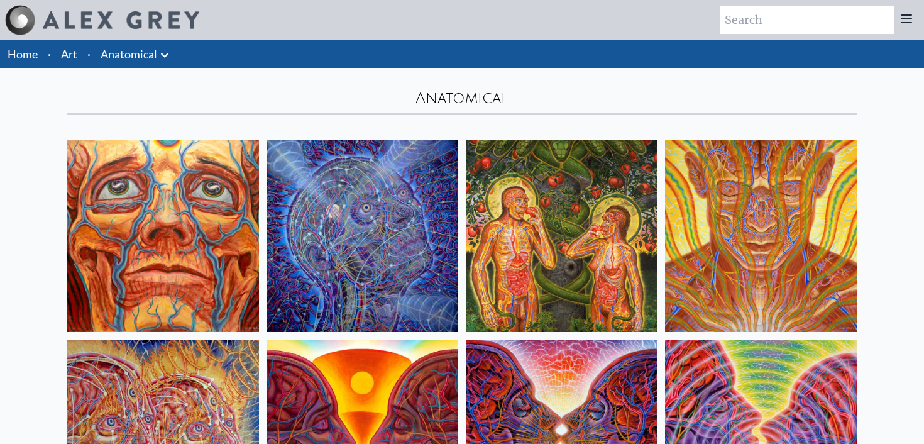
click at [148, 60] on link "Anatomical" at bounding box center [129, 54] width 57 height 18
click at [134, 57] on link "Anatomical" at bounding box center [129, 54] width 57 height 18
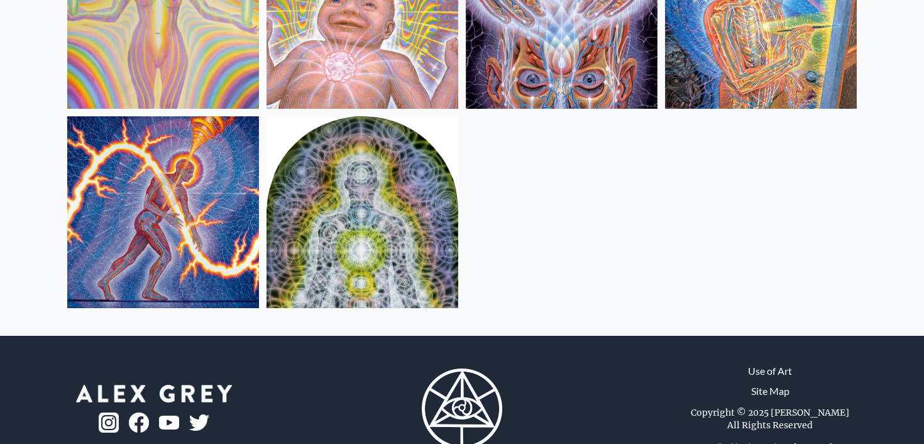
scroll to position [489, 0]
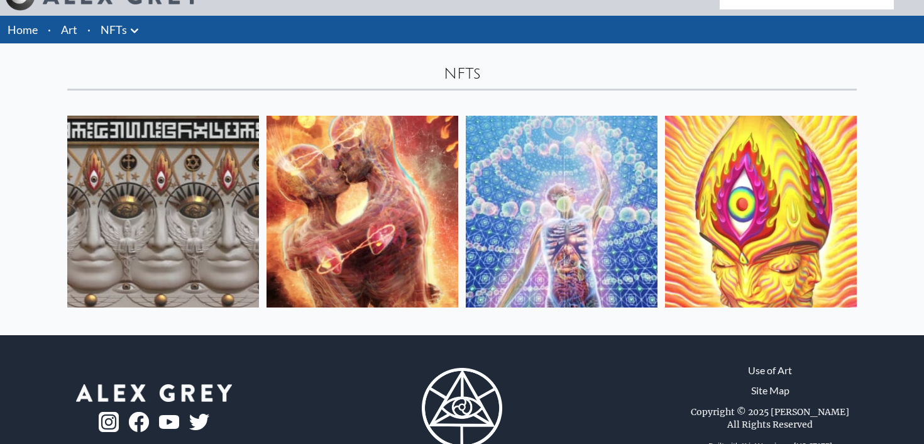
scroll to position [30, 0]
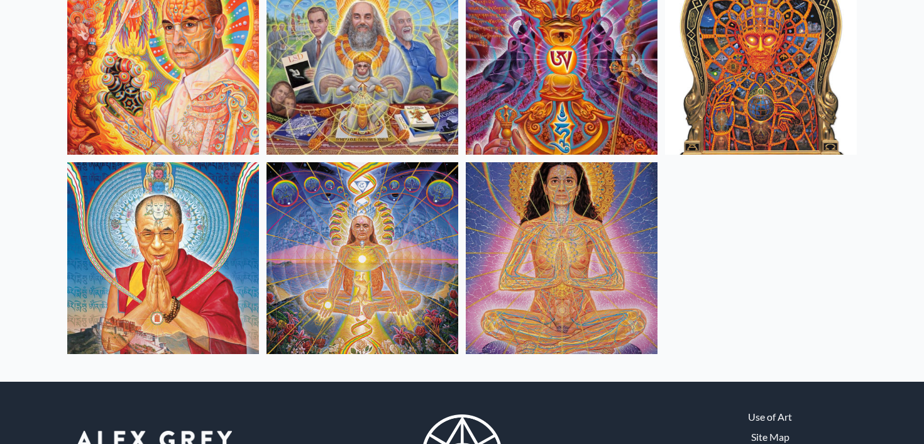
scroll to position [577, 0]
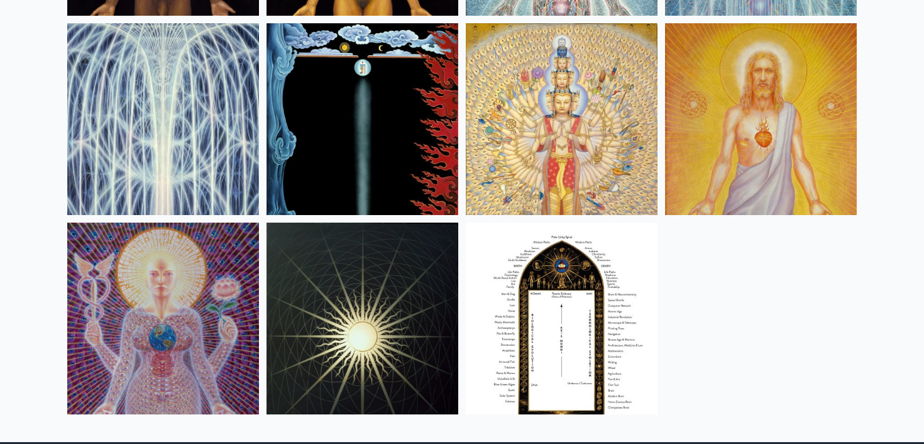
scroll to position [987, 0]
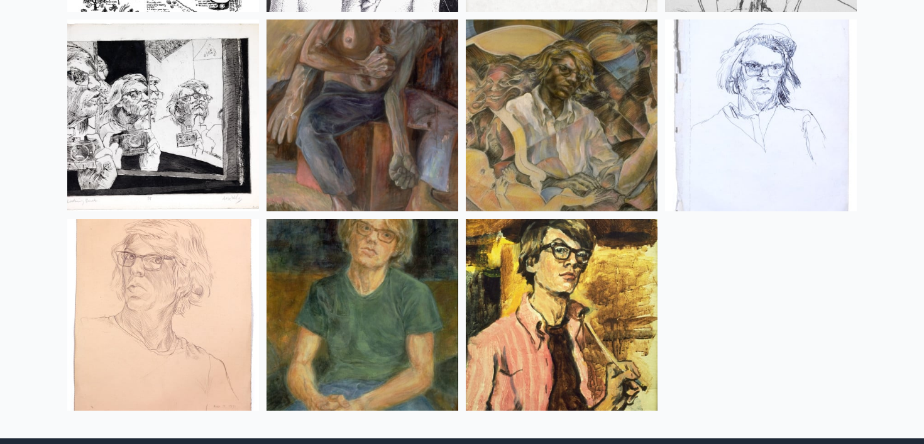
scroll to position [1457, 0]
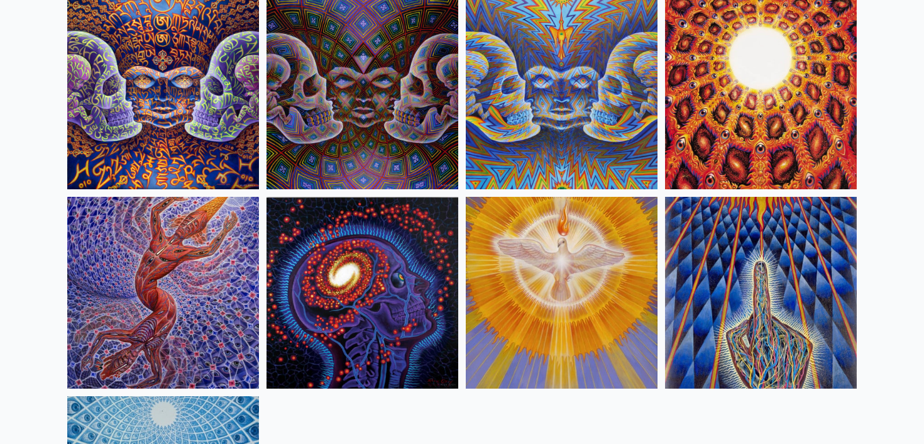
scroll to position [1462, 0]
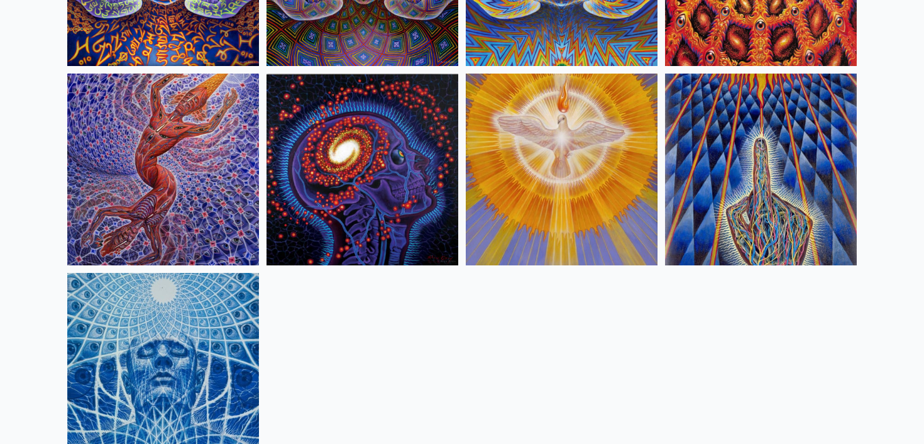
click at [211, 153] on img at bounding box center [163, 170] width 192 height 192
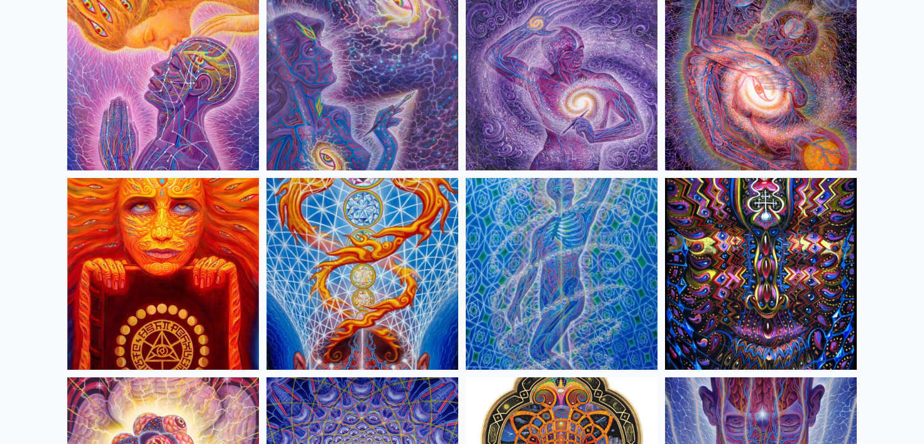
scroll to position [301, 0]
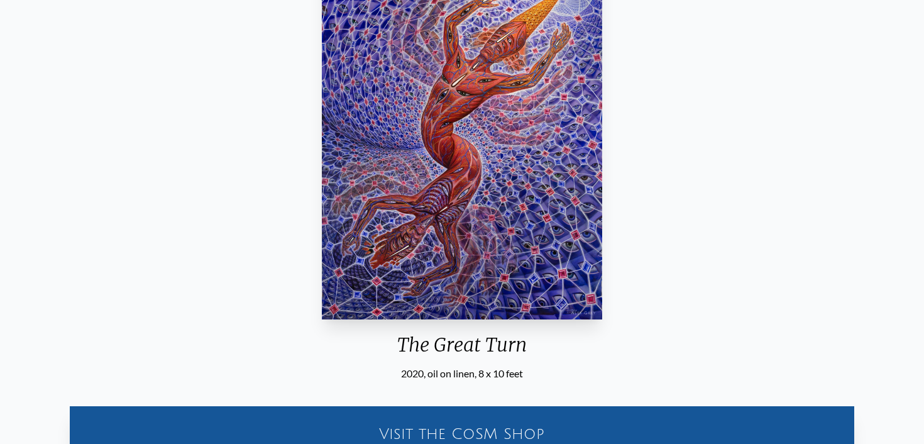
scroll to position [50, 0]
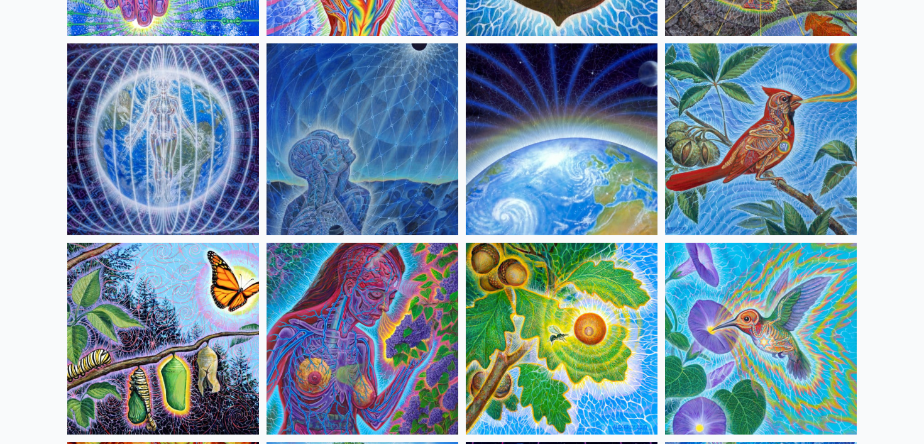
scroll to position [313, 0]
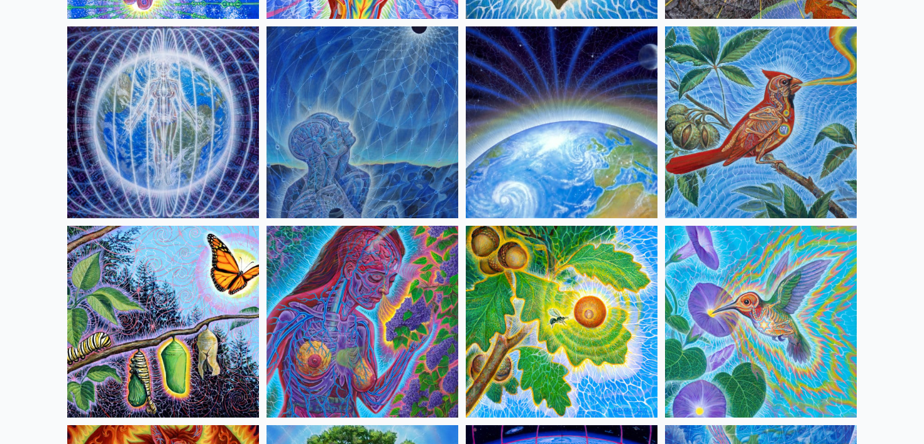
click at [394, 93] on img at bounding box center [363, 122] width 192 height 192
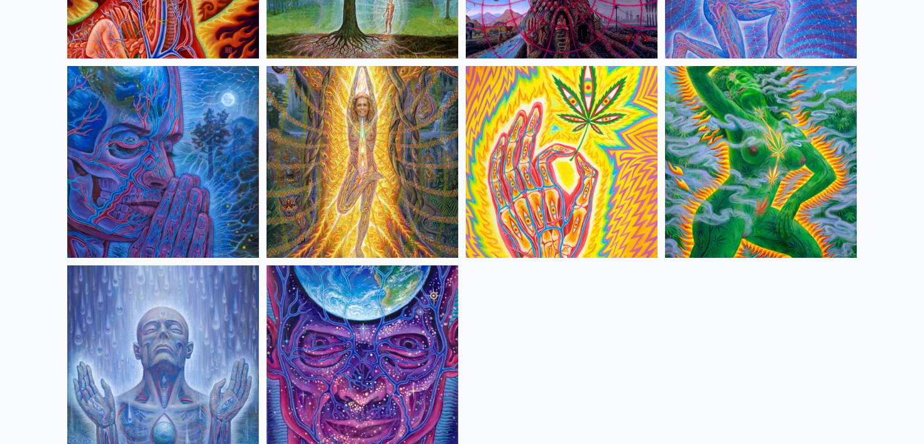
scroll to position [872, 0]
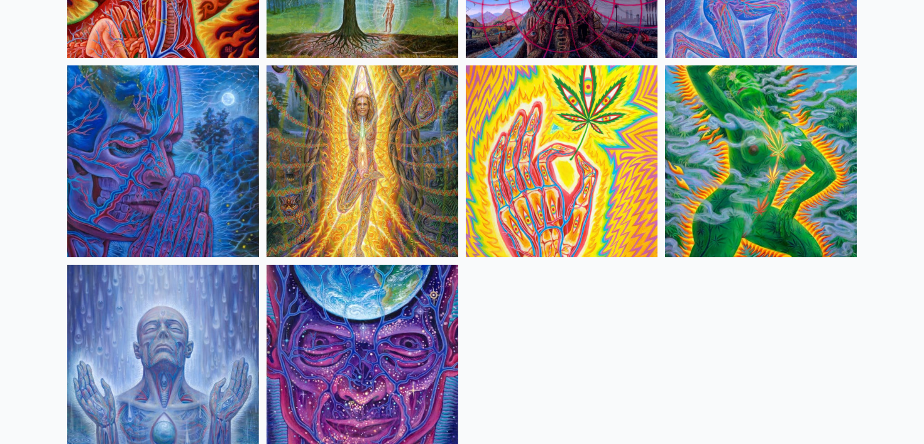
click at [758, 188] on img at bounding box center [761, 161] width 192 height 192
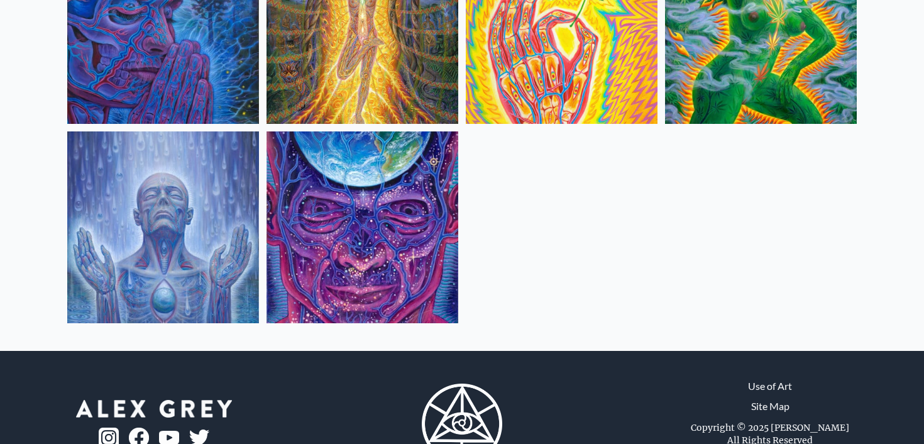
scroll to position [1006, 0]
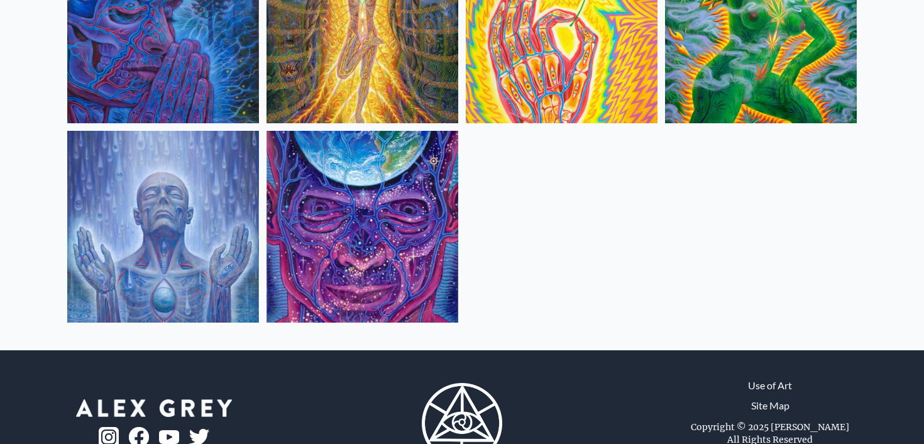
click at [197, 235] on img at bounding box center [163, 227] width 192 height 192
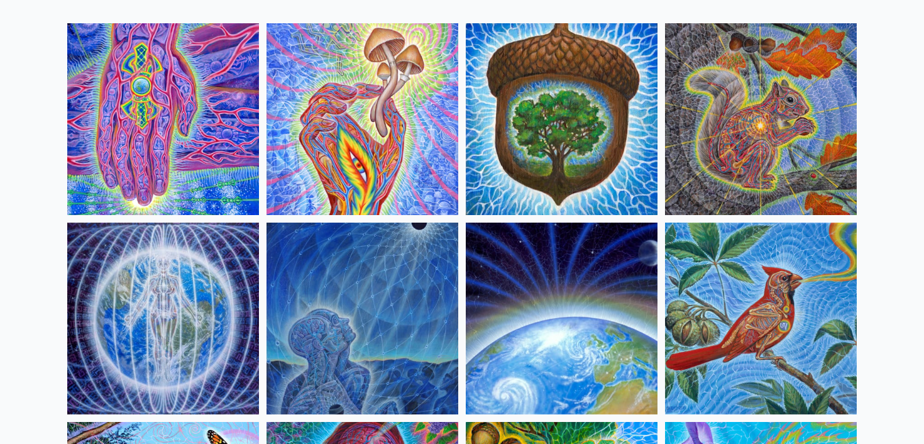
scroll to position [0, 0]
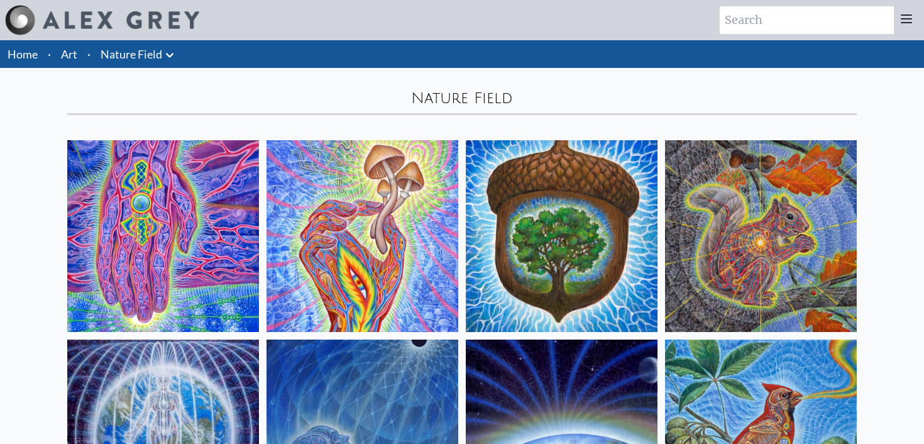
click at [800, 251] on img at bounding box center [761, 236] width 192 height 192
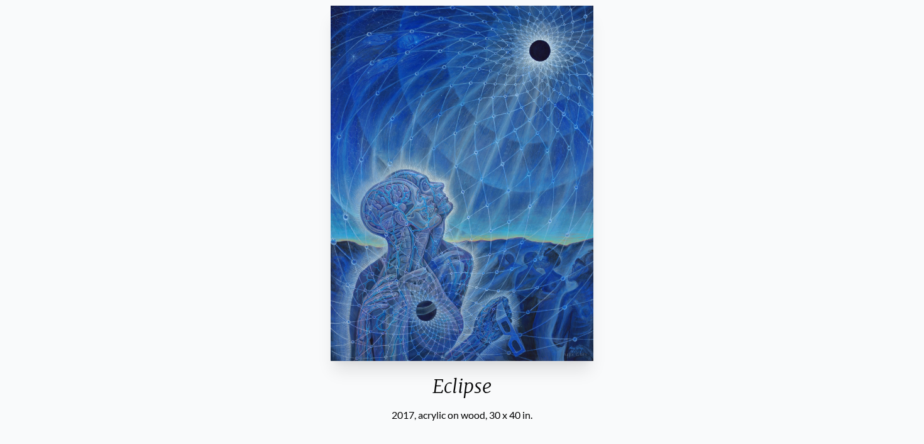
scroll to position [96, 0]
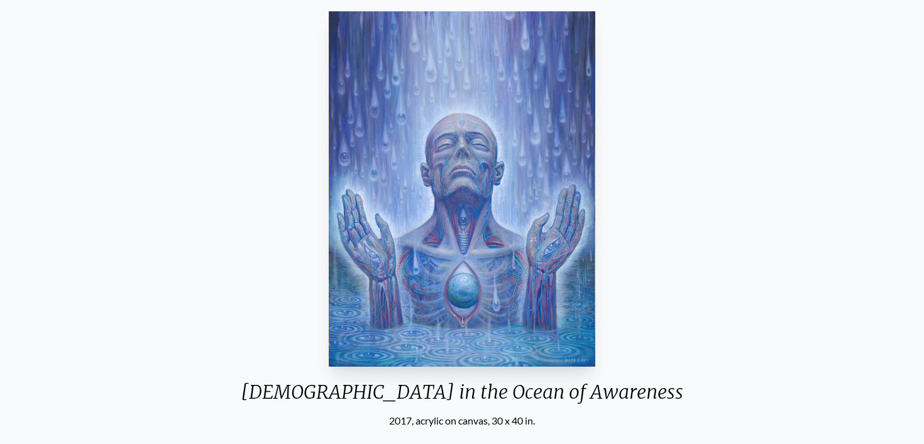
scroll to position [104, 0]
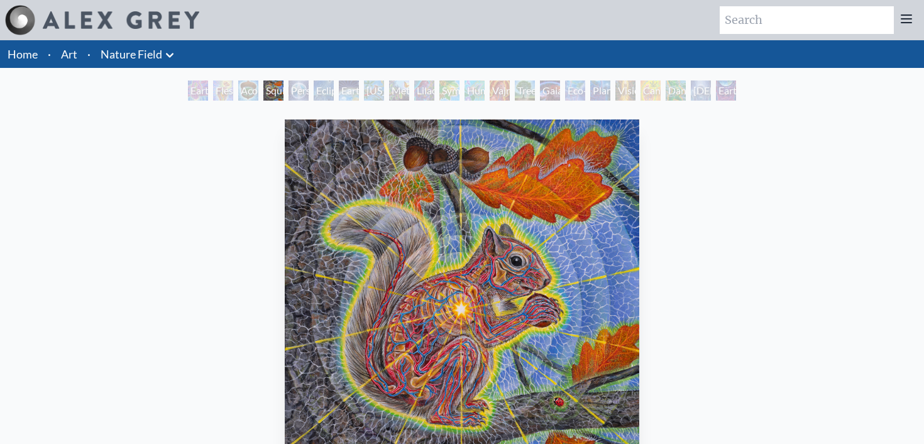
click at [296, 96] on div "Person Planet" at bounding box center [299, 90] width 20 height 20
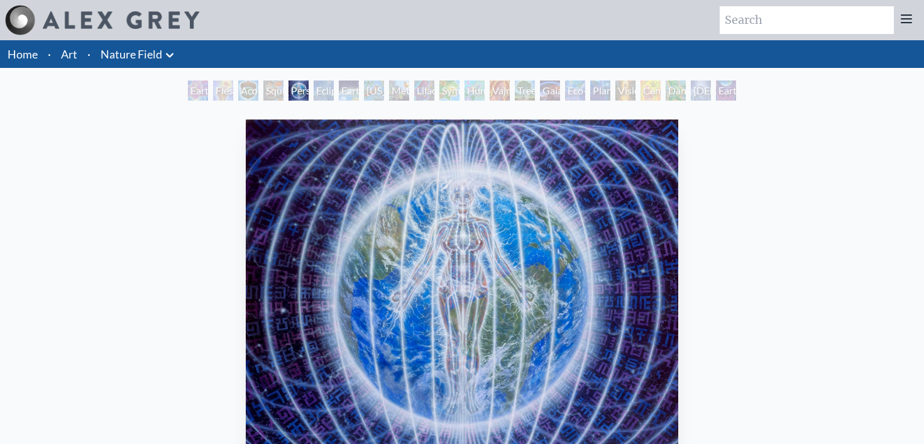
click at [323, 92] on div "Eclipse" at bounding box center [324, 90] width 20 height 20
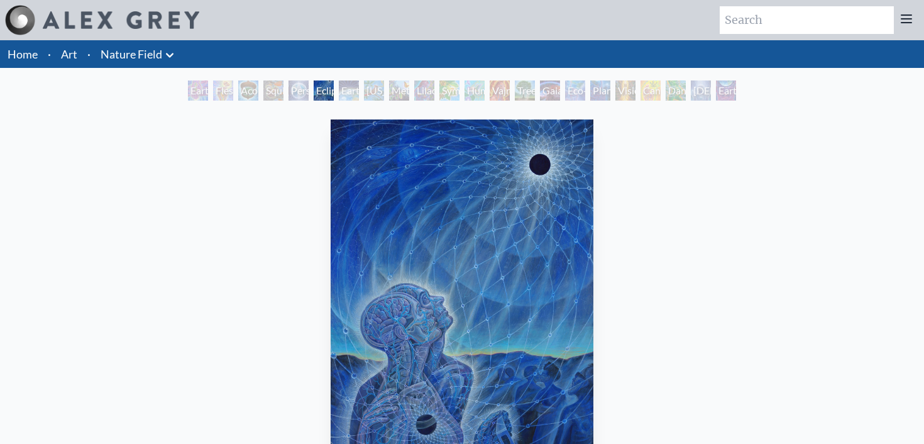
click at [359, 92] on div "Earth Energies" at bounding box center [349, 90] width 20 height 20
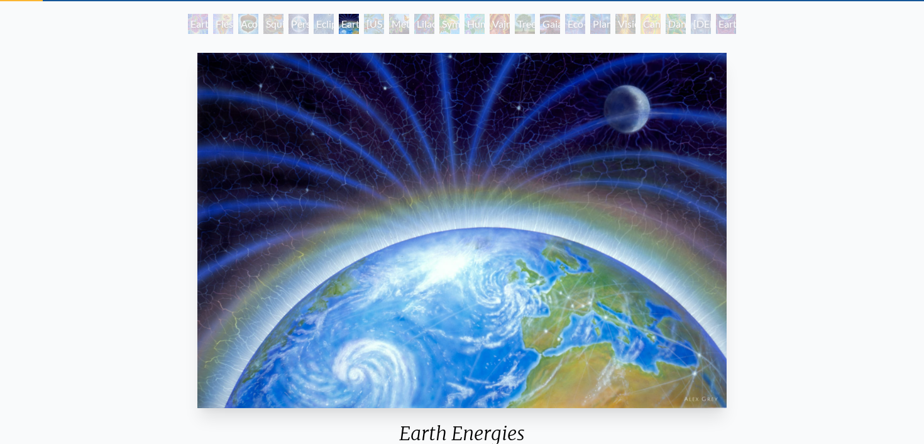
scroll to position [56, 0]
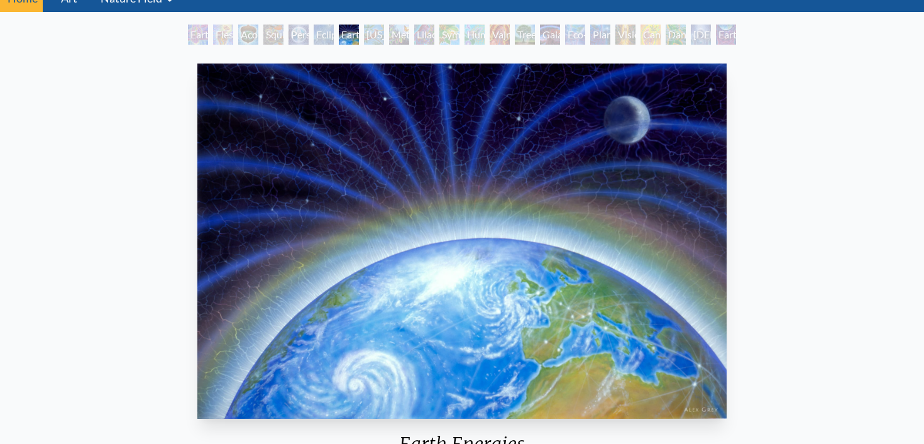
click at [396, 32] on div "Metamorphosis" at bounding box center [399, 35] width 20 height 20
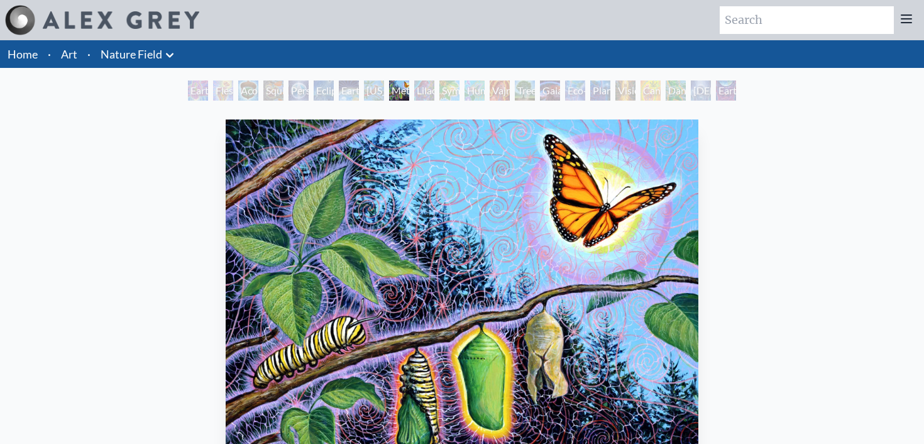
click at [445, 88] on div "Symbiosis: Gall Wasp & Oak Tree" at bounding box center [450, 90] width 20 height 20
